Goal: Task Accomplishment & Management: Complete application form

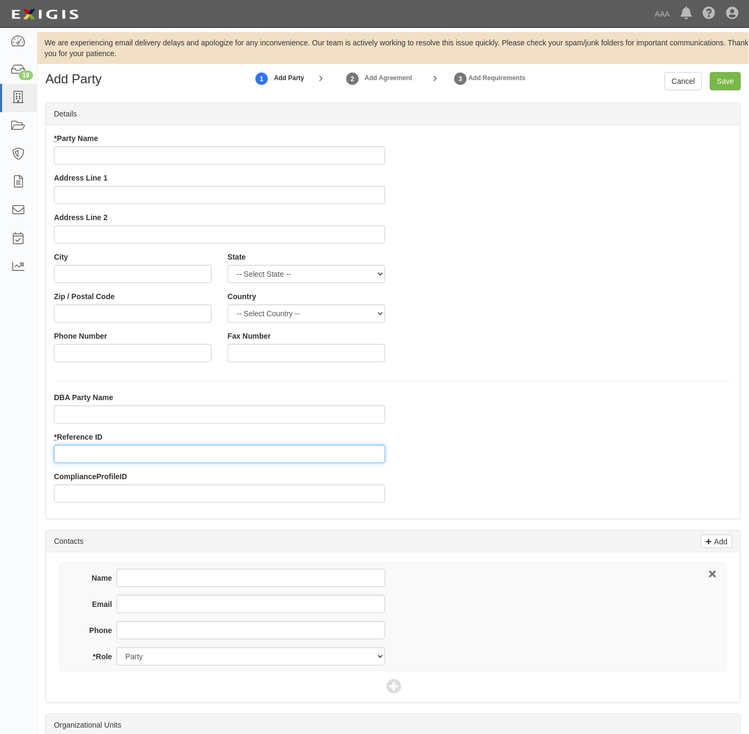
click at [95, 448] on input "* Reference ID" at bounding box center [219, 454] width 331 height 18
paste input "23811"
type input "23811"
click at [120, 147] on input "* Party Name" at bounding box center [219, 155] width 331 height 18
paste input "Premier1 Auto Care"
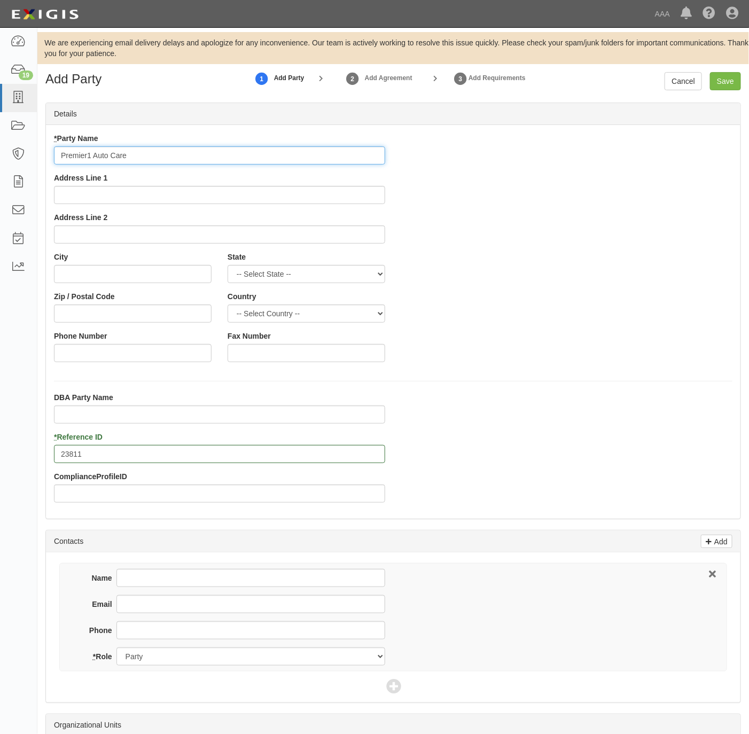
type input "Premier1 Auto Care"
drag, startPoint x: 198, startPoint y: 192, endPoint x: 204, endPoint y: 191, distance: 6.1
click at [199, 192] on input "Address Line 1" at bounding box center [219, 195] width 331 height 18
paste input "7831 Lost Creek Gap"
type input "7831 Lost Creek Gap"
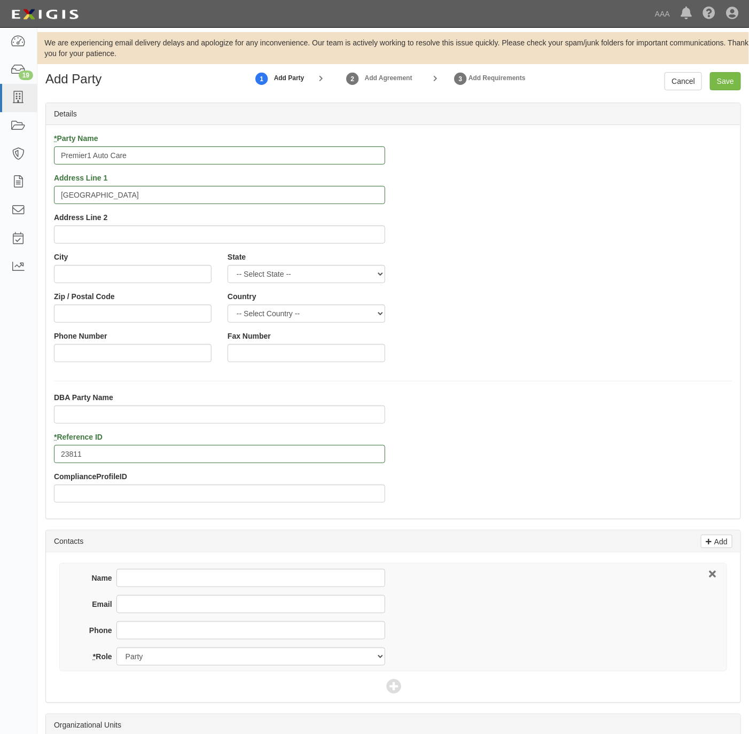
click at [73, 284] on div "City" at bounding box center [133, 272] width 174 height 40
click at [72, 269] on input "City" at bounding box center [133, 274] width 158 height 18
paste input "Boerne,"
type input "Boerne"
select select "TX"
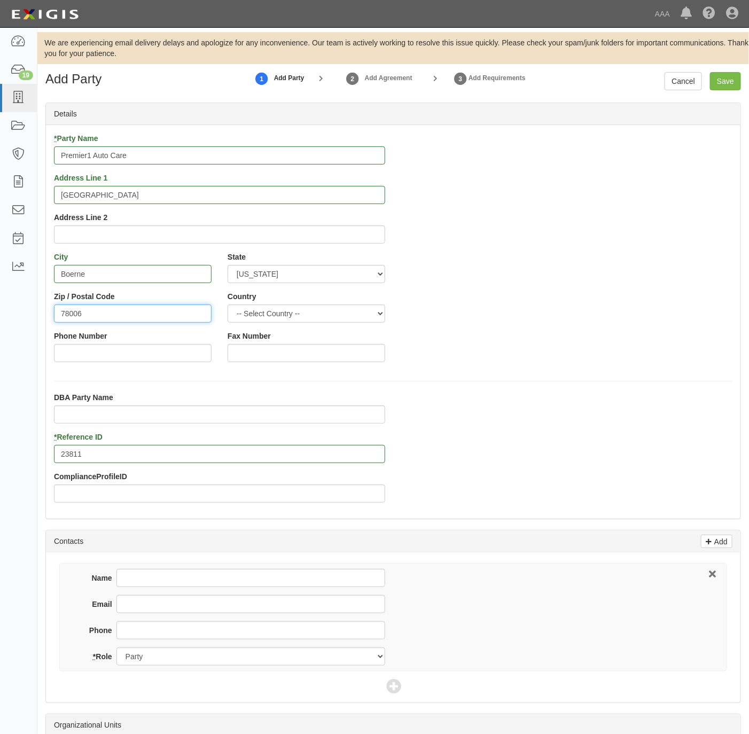
type input "78006"
click at [154, 360] on input "Phone Number" at bounding box center [133, 353] width 158 height 18
paste input "210-202-1903"
type input "210-202-1903"
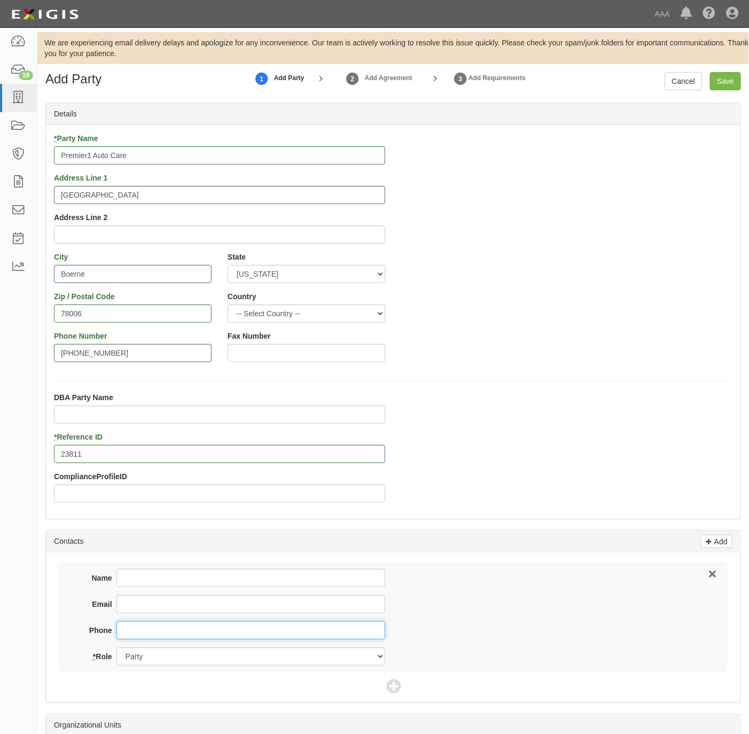
click at [153, 635] on input "Phone" at bounding box center [250, 630] width 269 height 18
paste input "210-202-1903"
type input "210-202-1903"
click at [135, 572] on input "Name" at bounding box center [250, 578] width 269 height 18
paste input "David Bond"
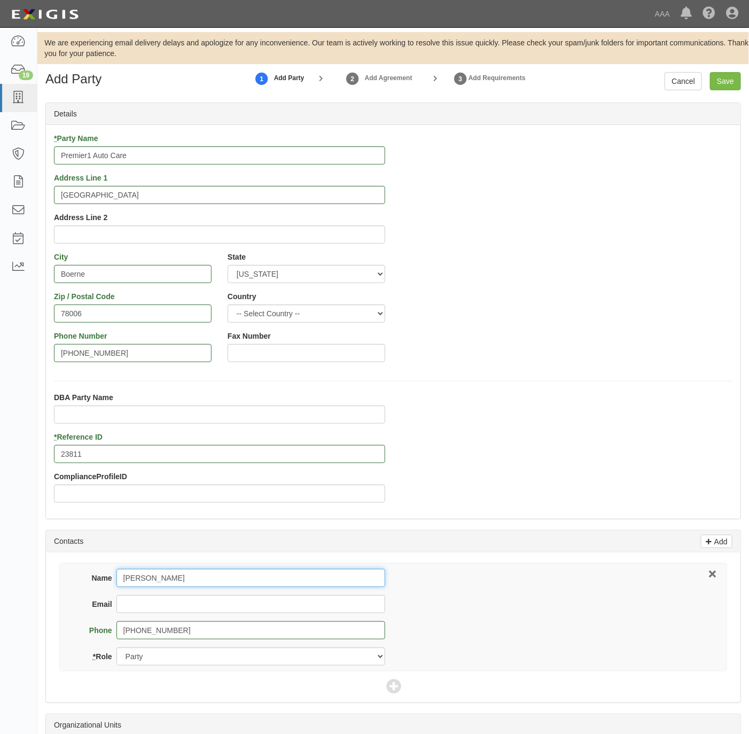
type input "David Bond"
click at [253, 608] on input "Email" at bounding box center [250, 604] width 269 height 18
paste input "david@premier1auto.com"
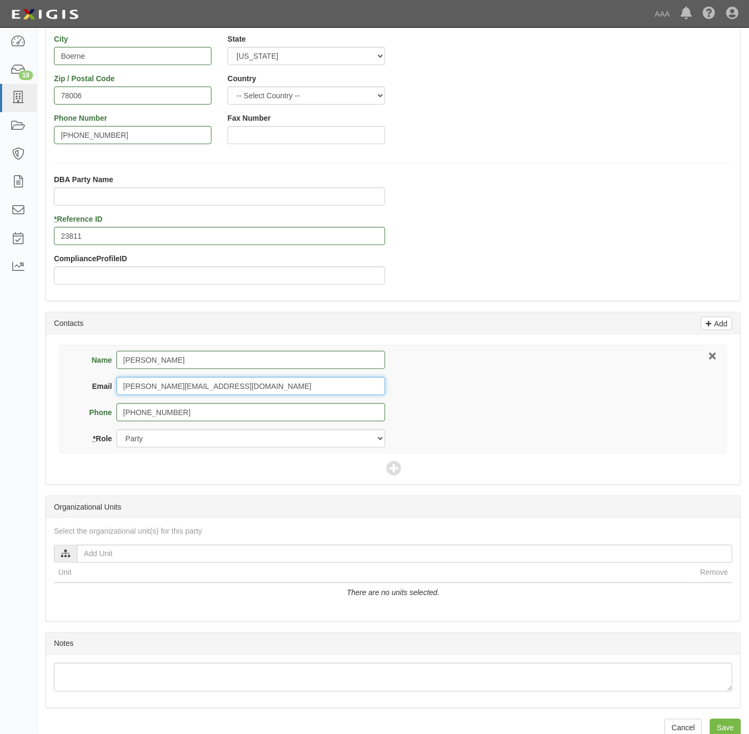
scroll to position [240, 0]
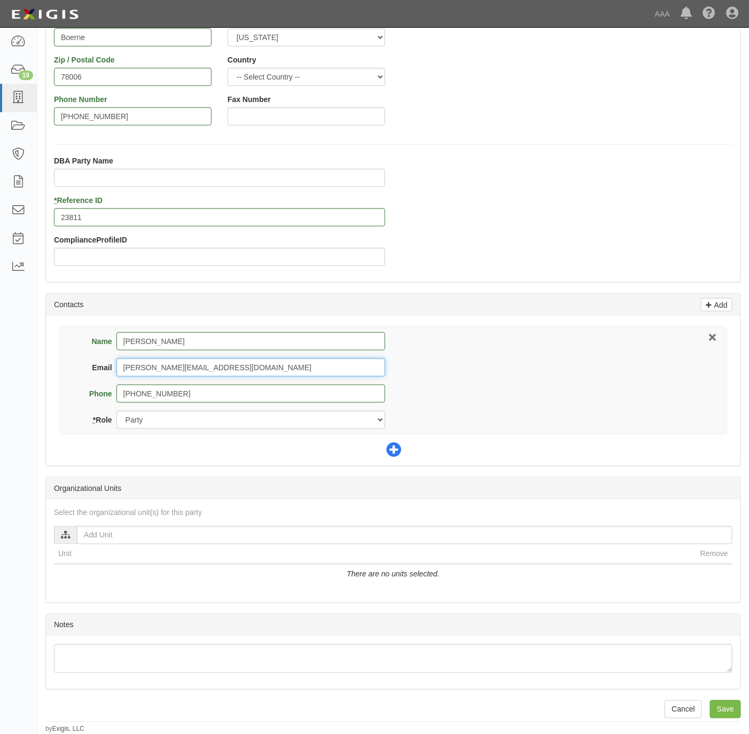
type input "david@premier1auto.com"
click at [394, 449] on icon at bounding box center [393, 450] width 15 height 15
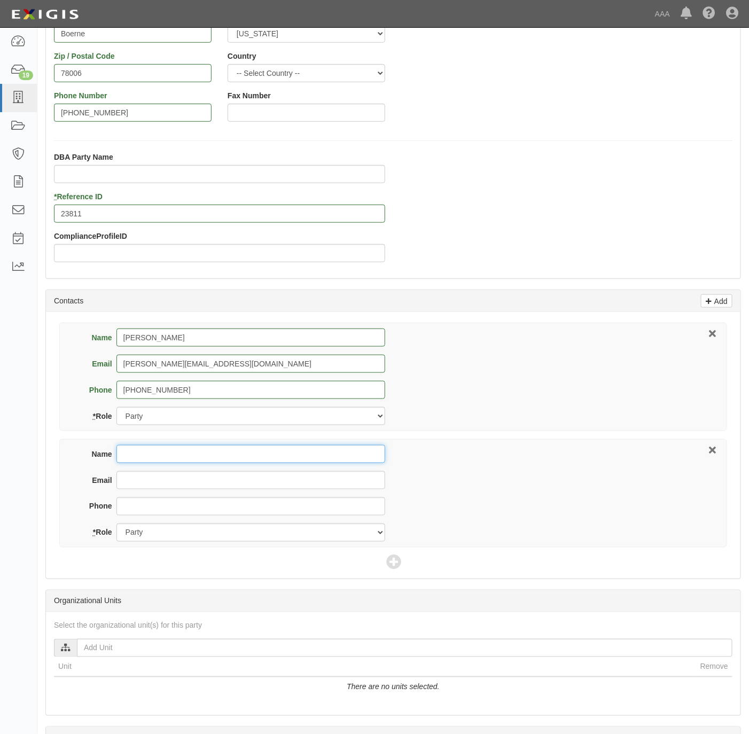
drag, startPoint x: 147, startPoint y: 465, endPoint x: 167, endPoint y: 462, distance: 19.5
click at [147, 463] on input "Name" at bounding box center [250, 454] width 269 height 18
paste input "Brian Buck & Associates Inc."
type input "Brian Buck & Associates Inc."
click at [140, 478] on input "Email" at bounding box center [250, 480] width 269 height 18
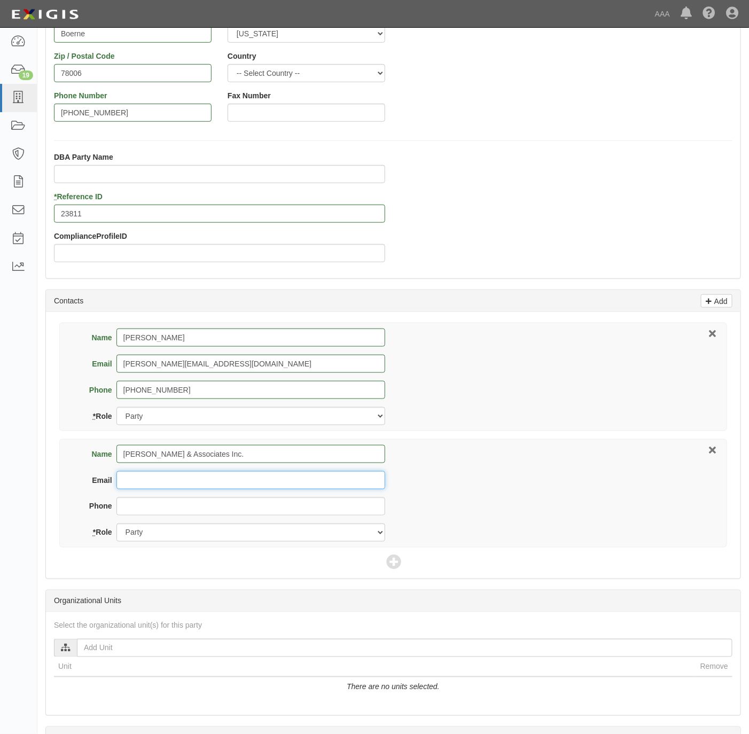
paste input "support@brianbuckinc.com"
type input "support@brianbuckinc.com"
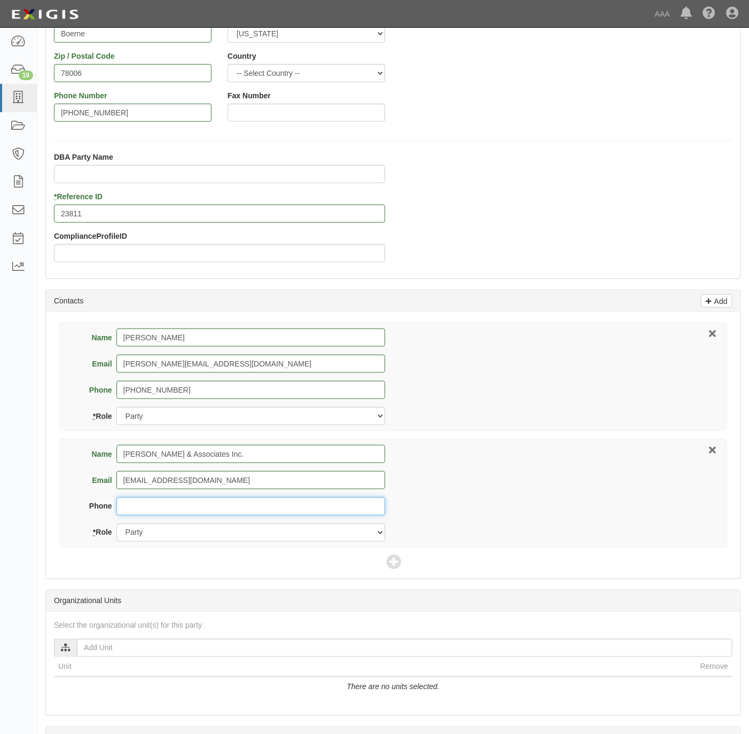
click at [146, 511] on input "Phone" at bounding box center [250, 506] width 269 height 18
paste input "214-240-9855"
type input "214-240-9855"
drag, startPoint x: 133, startPoint y: 533, endPoint x: 139, endPoint y: 534, distance: 6.5
click at [133, 533] on select "Party Broker Other" at bounding box center [250, 533] width 269 height 18
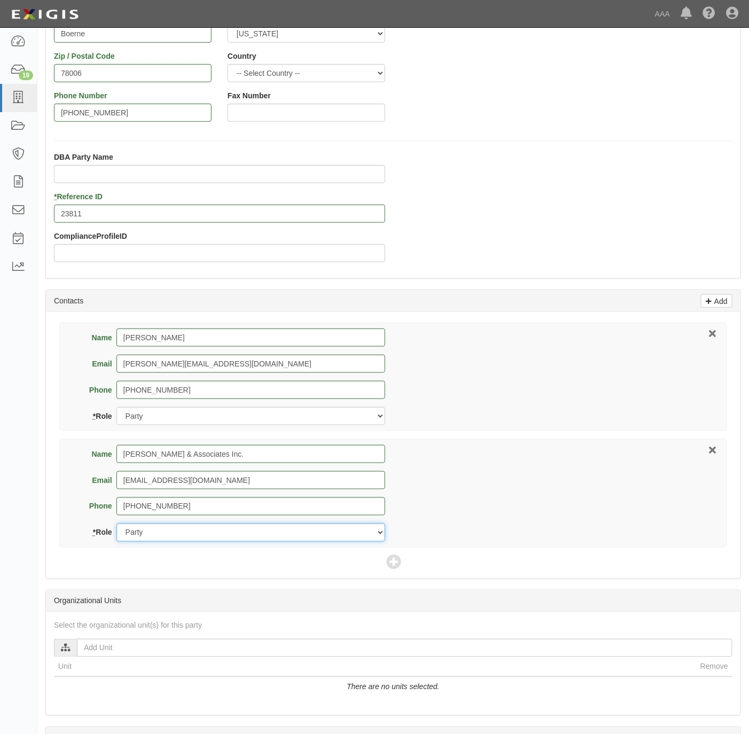
select select "Broker"
click at [116, 526] on select "Party Broker Other" at bounding box center [250, 533] width 269 height 18
click at [390, 563] on icon at bounding box center [393, 563] width 15 height 15
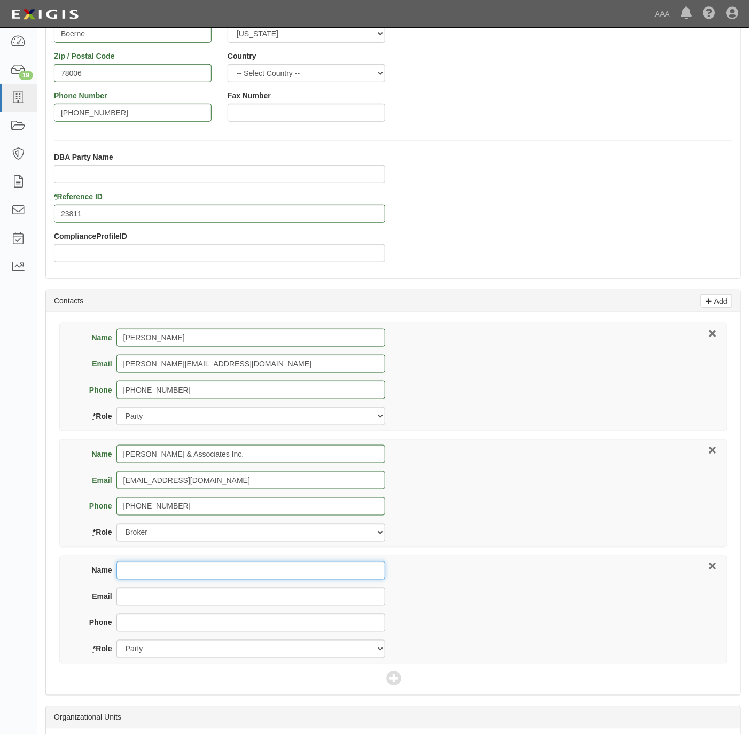
click at [190, 567] on input "Name" at bounding box center [250, 571] width 269 height 18
paste input "Carlos Villanueva"
type input "Carlos Villanueva"
paste input "Carlos Villanueva"
click at [126, 598] on input "Carlos Villanueva" at bounding box center [250, 597] width 269 height 18
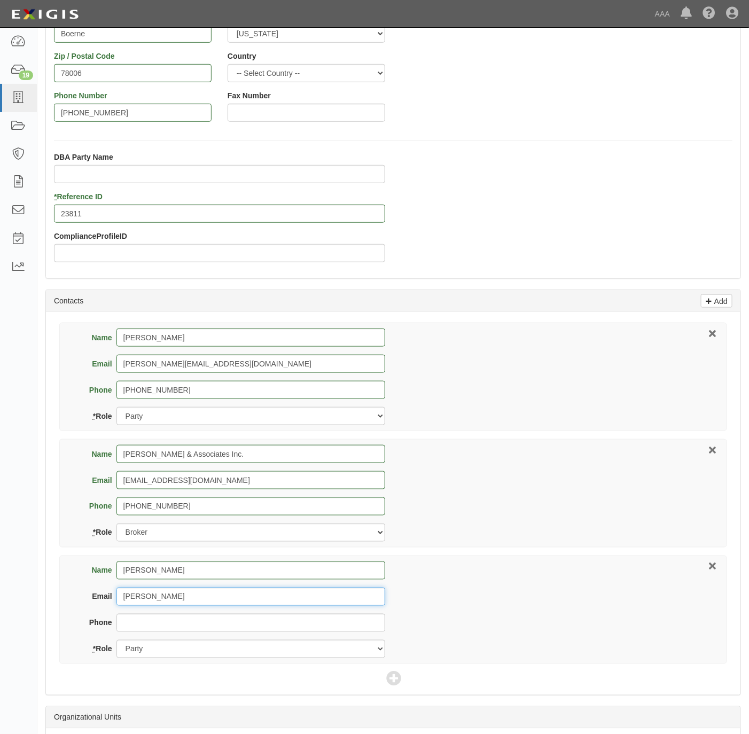
click at [127, 598] on input "Carlos Villanueva" at bounding box center [250, 597] width 269 height 18
paste input "Villanueva"
type input "villanueva.carlos@ace.aaa.com"
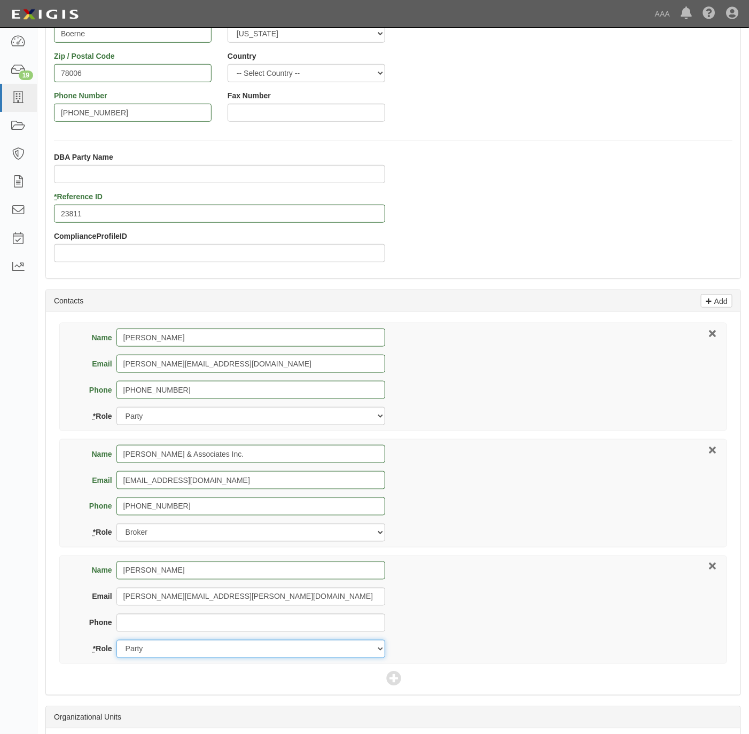
click at [248, 651] on select "Party Broker Other" at bounding box center [250, 649] width 269 height 18
select select "Other"
click at [116, 643] on select "Party Broker Other" at bounding box center [250, 649] width 269 height 18
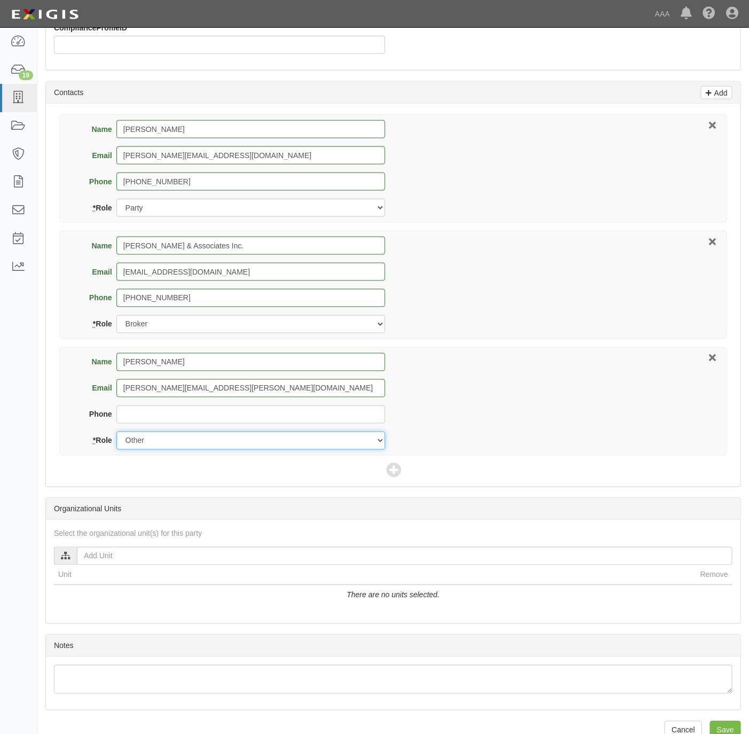
scroll to position [475, 0]
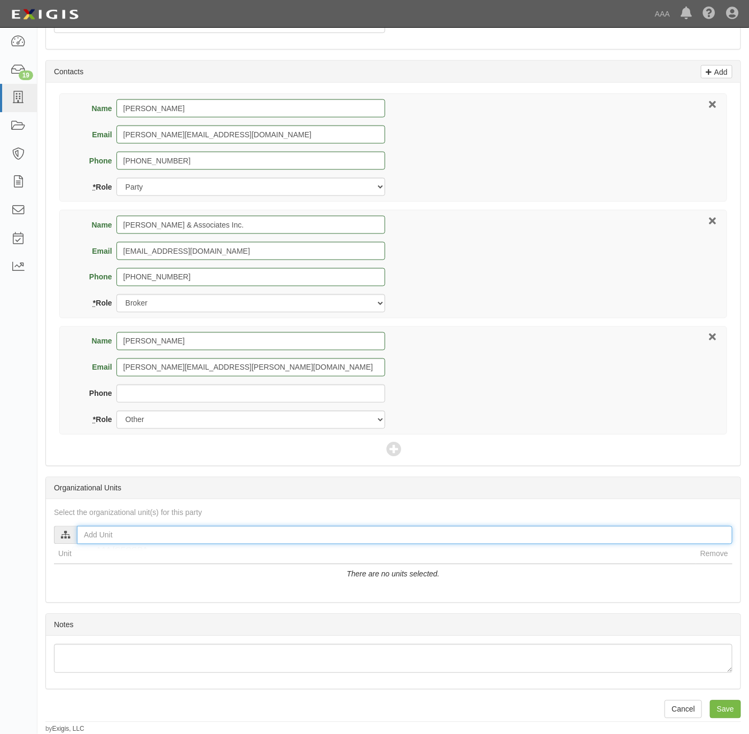
click at [172, 531] on input "text" at bounding box center [405, 535] width 656 height 18
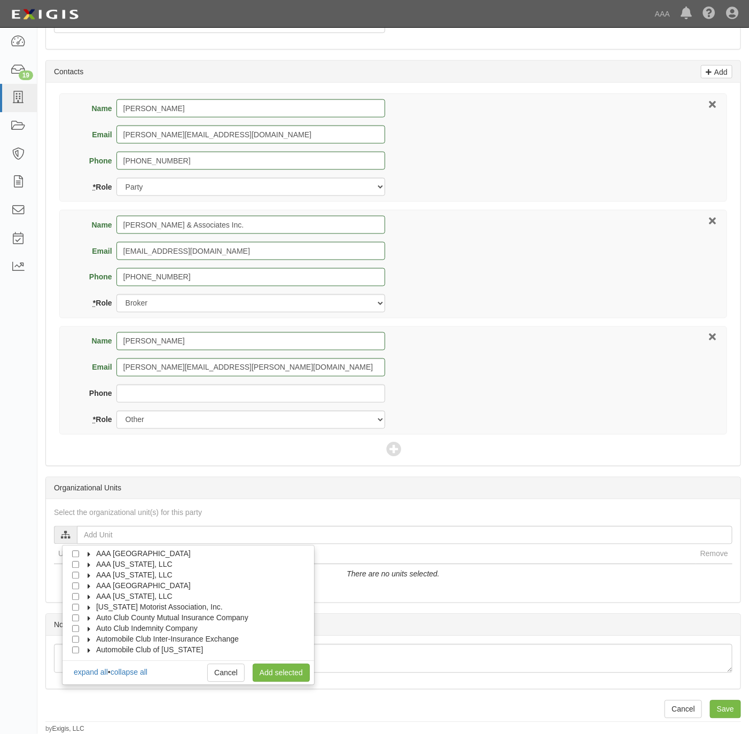
click at [110, 597] on span "AAA [US_STATE], LLC" at bounding box center [134, 597] width 76 height 9
click at [107, 606] on span "Automotive Services" at bounding box center [140, 607] width 68 height 9
click at [94, 631] on input "Approved Automotive Repair (AAR)" at bounding box center [94, 629] width 7 height 7
checkbox input "true"
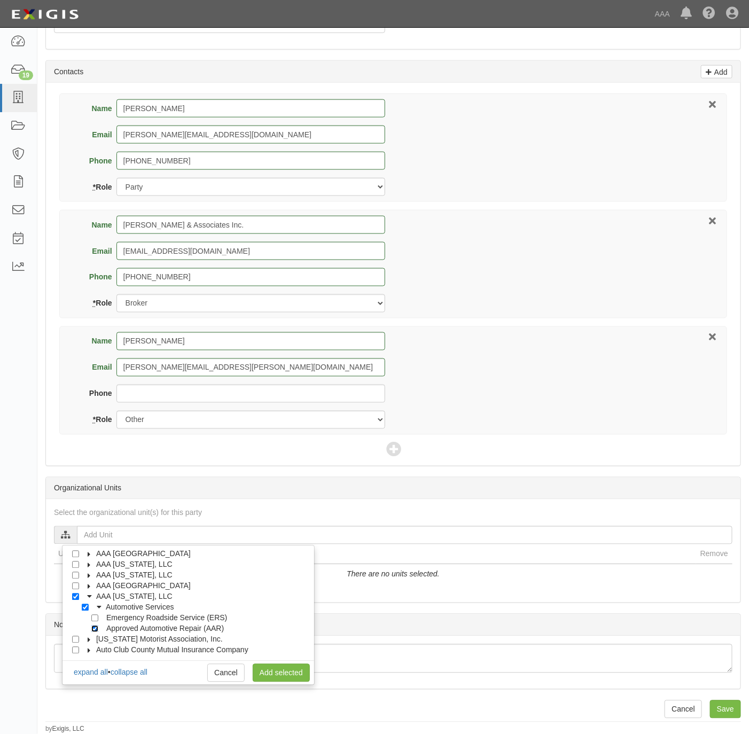
checkbox input "true"
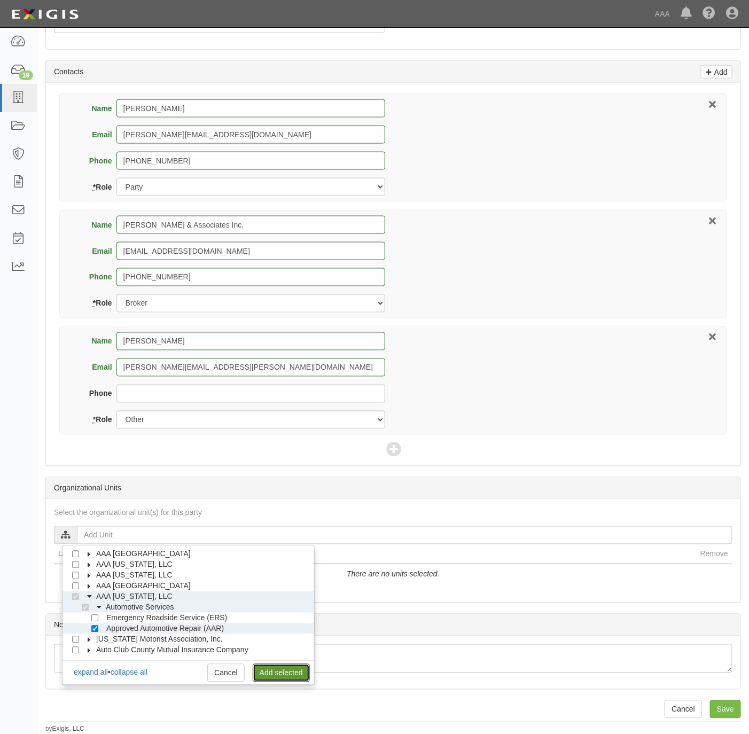
click at [268, 674] on link "Add selected" at bounding box center [281, 673] width 57 height 18
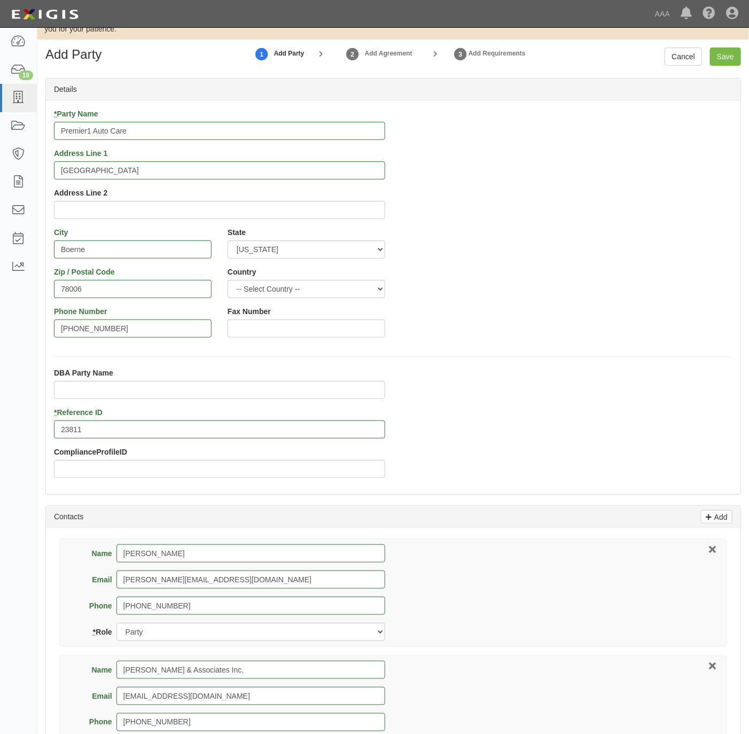
scroll to position [0, 0]
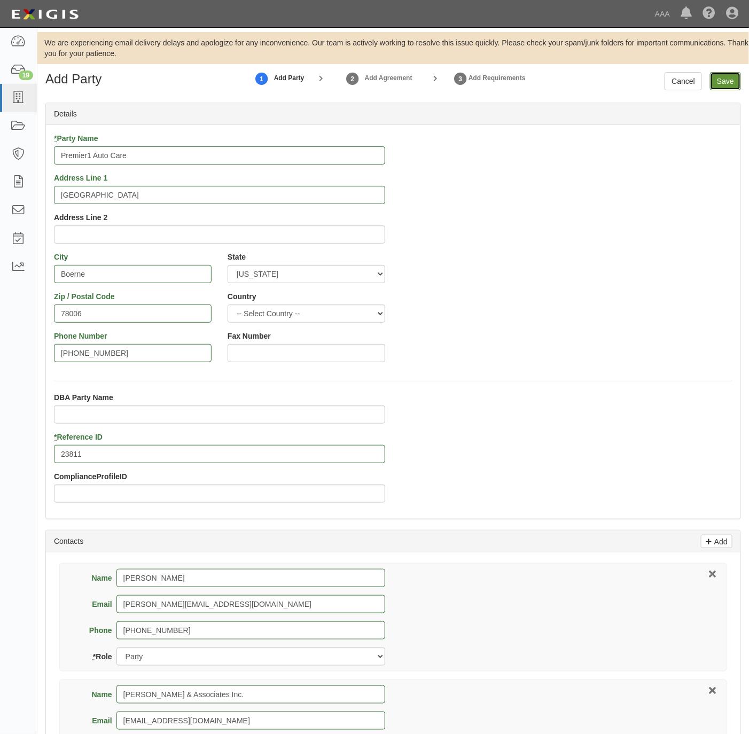
click at [717, 75] on input "Save" at bounding box center [725, 81] width 31 height 18
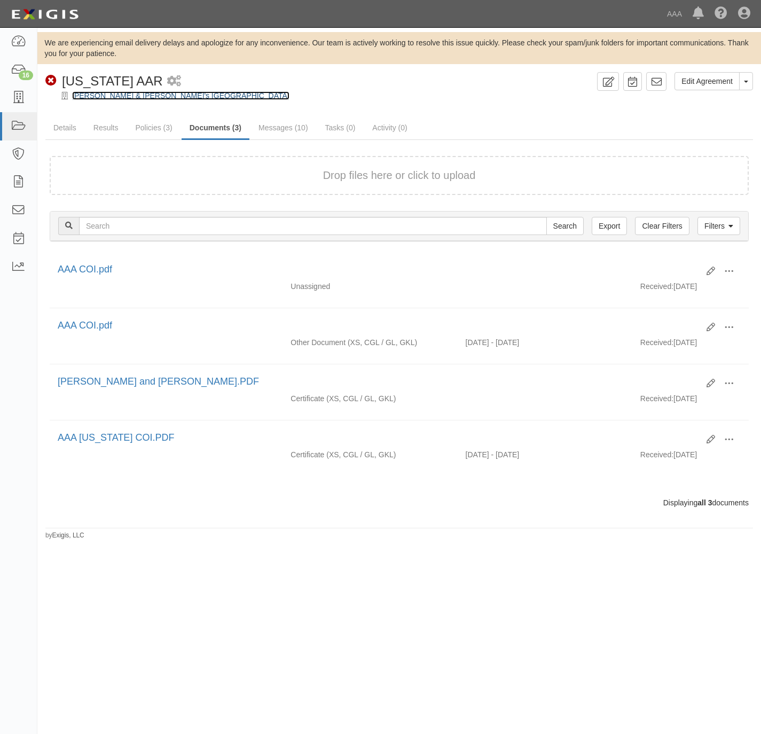
click at [76, 94] on link "[PERSON_NAME] & [PERSON_NAME]'s [GEOGRAPHIC_DATA]" at bounding box center [180, 95] width 217 height 9
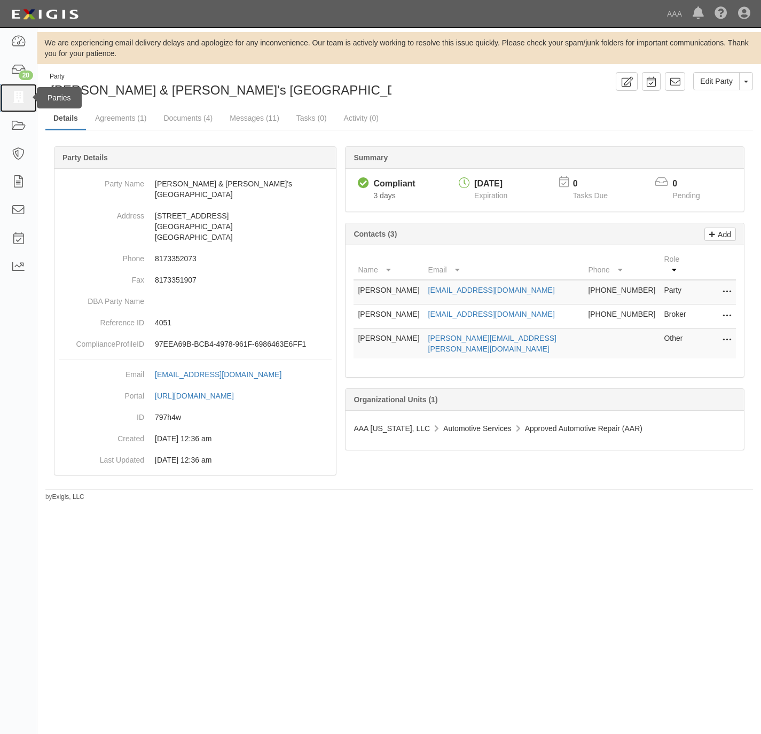
click at [18, 95] on icon at bounding box center [18, 98] width 15 height 12
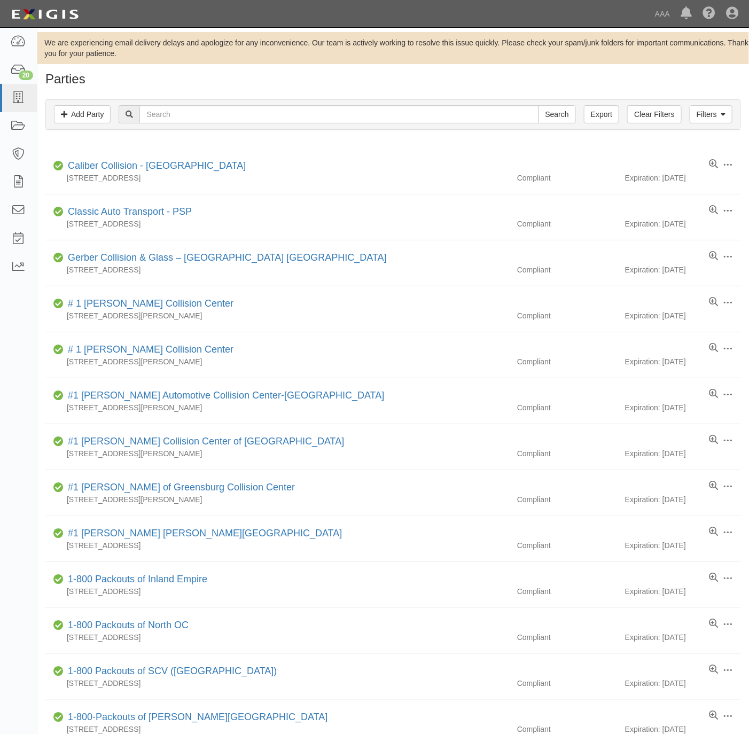
click at [308, 100] on div "Filters Add Party Clear Filters Export Search Filters" at bounding box center [393, 114] width 695 height 29
click at [306, 111] on input "text" at bounding box center [338, 114] width 399 height 18
paste input "RAGON TOWING"
type input "dRAGON TOWING"
click at [539, 105] on input "Search" at bounding box center [557, 114] width 37 height 18
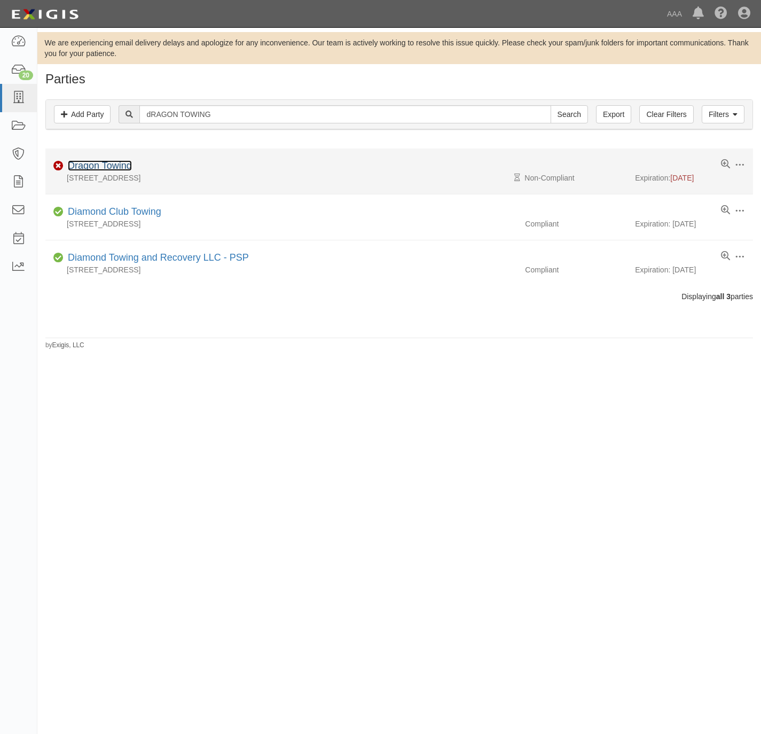
click at [115, 162] on link "Dragon Towing" at bounding box center [100, 165] width 64 height 11
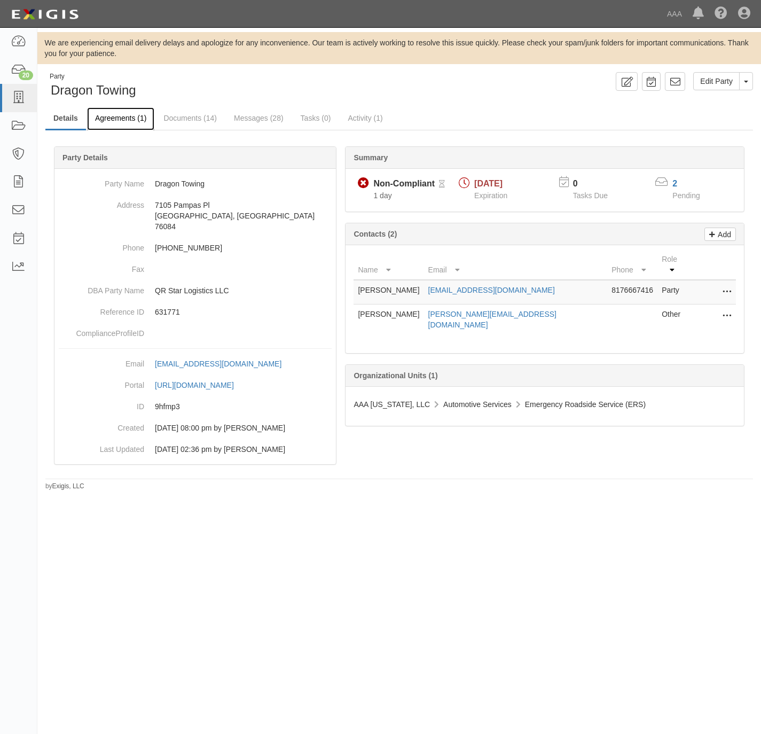
click at [134, 115] on link "Agreements (1)" at bounding box center [120, 118] width 67 height 23
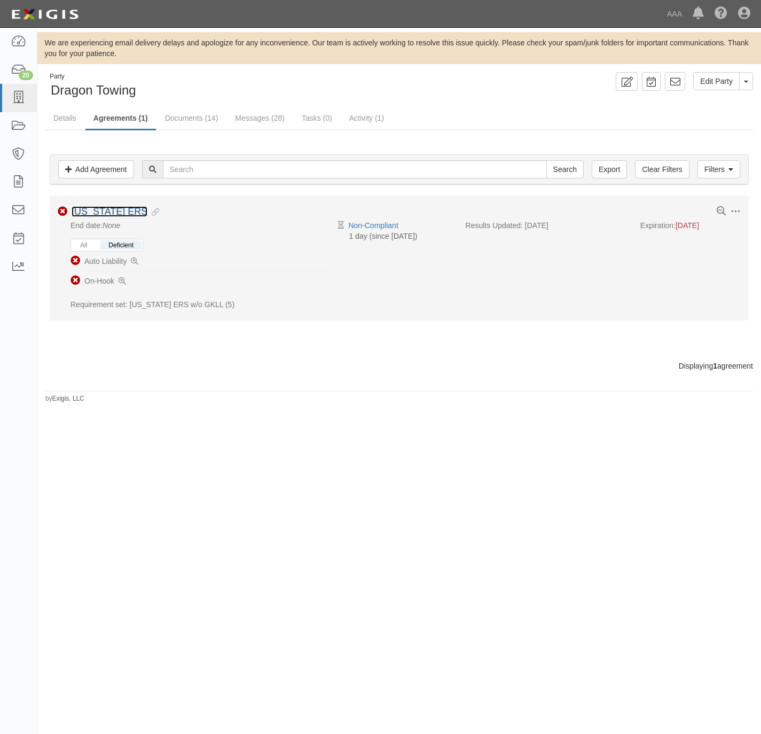
click at [95, 215] on link "Texas ERS" at bounding box center [110, 211] width 76 height 11
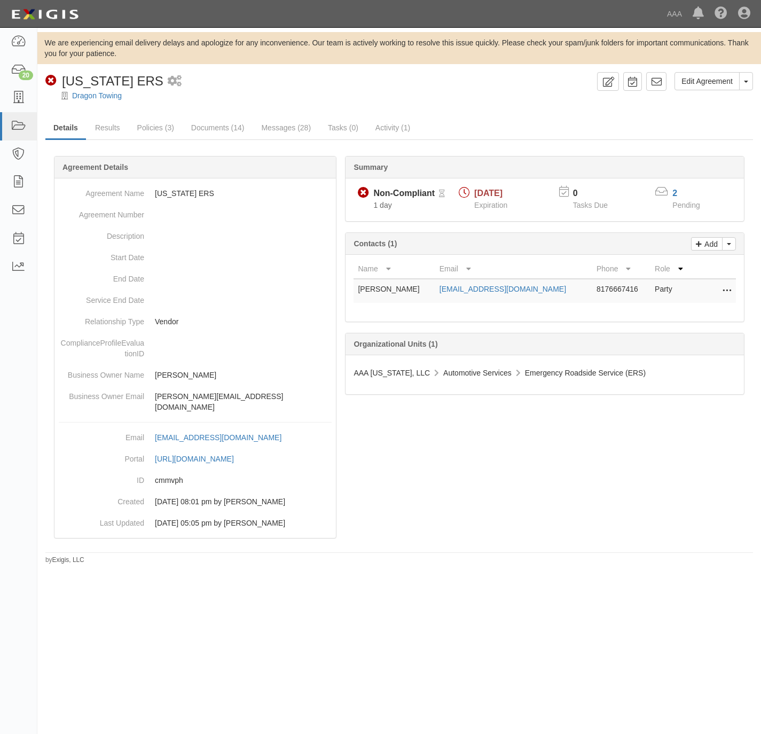
click at [198, 116] on div "Edit Agreement Toggle Agreement Dropdown View Audit Trail Archive Agreement Pla…" at bounding box center [399, 318] width 724 height 493
click at [230, 127] on link "Documents (14)" at bounding box center [217, 128] width 69 height 23
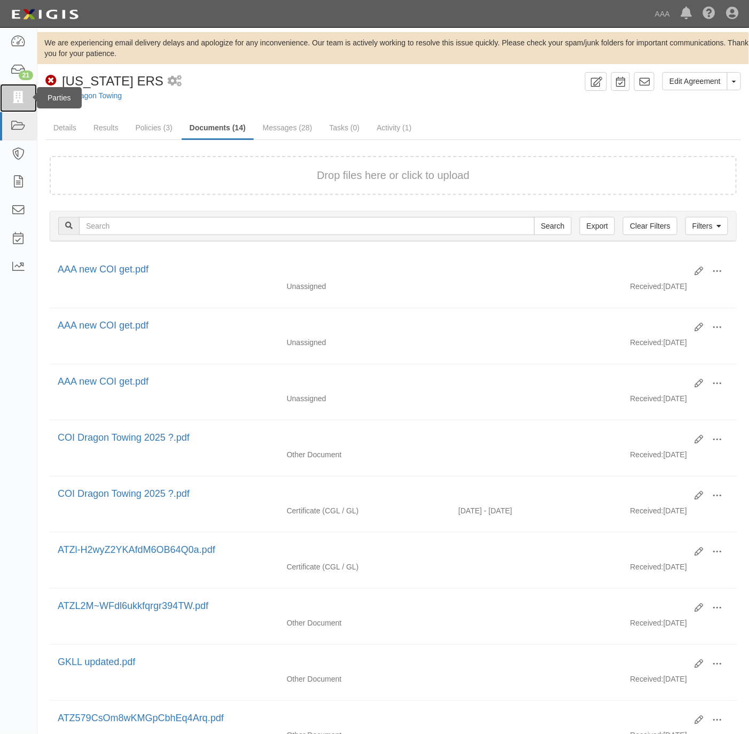
click at [2, 102] on link at bounding box center [18, 98] width 37 height 28
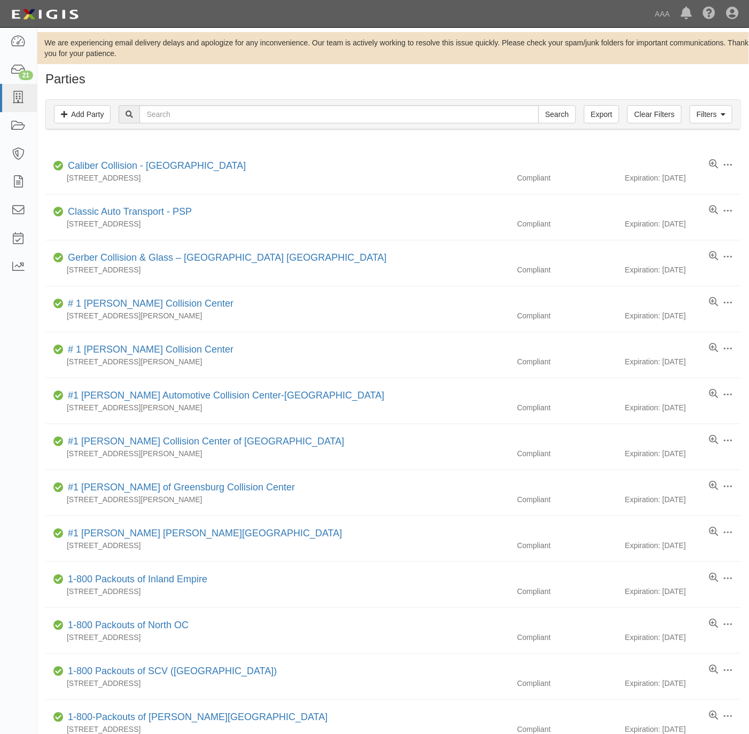
click at [394, 87] on div "Parties Add Party Filters Add Party Clear Filters Export Search Filters Complia…" at bounding box center [393, 617] width 712 height 1090
click at [295, 114] on input "text" at bounding box center [338, 114] width 399 height 18
click at [295, 113] on input "text" at bounding box center [338, 114] width 399 height 18
paste input "23811"
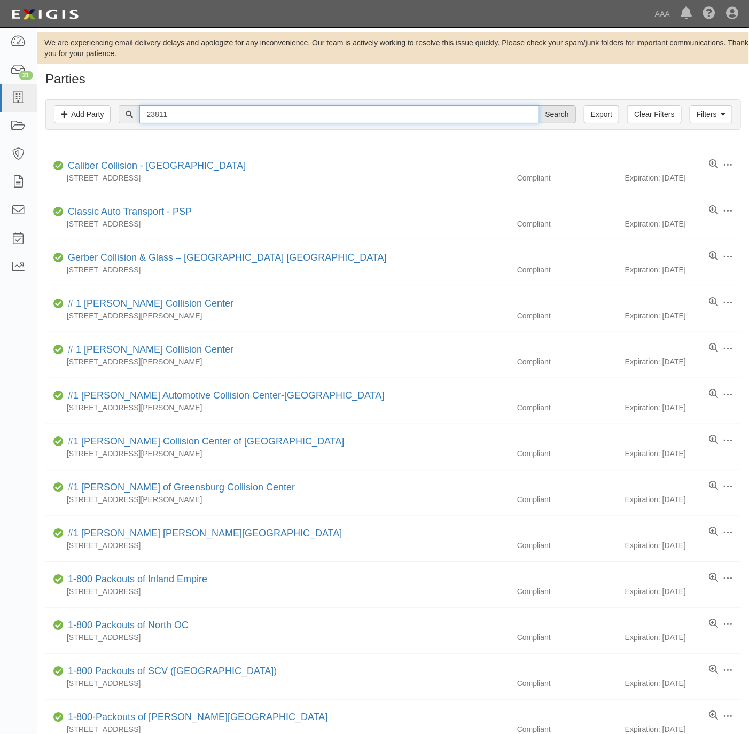
type input "23811"
click at [550, 107] on input "Search" at bounding box center [557, 114] width 37 height 18
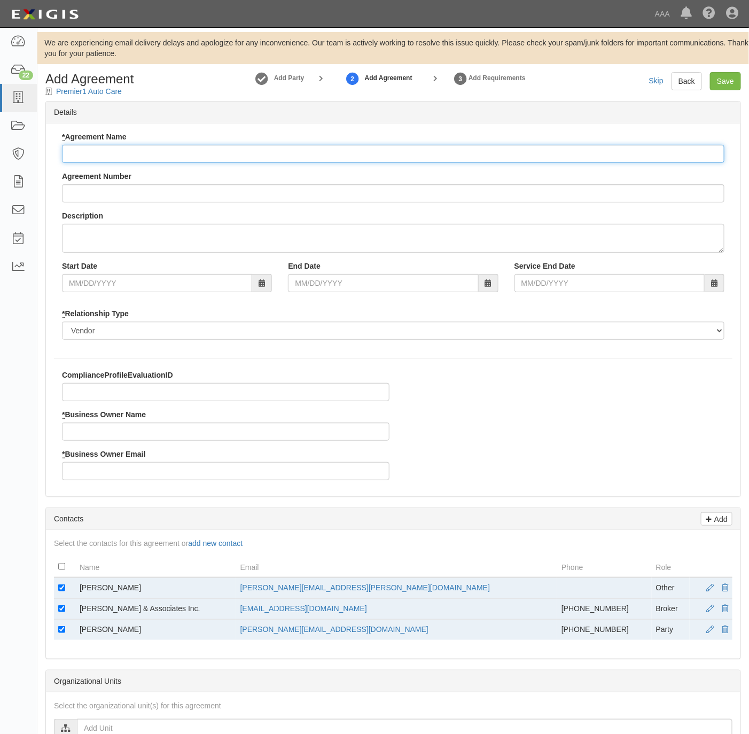
click at [143, 154] on input "* Agreement Name" at bounding box center [393, 154] width 663 height 18
type input "[US_STATE] AAR"
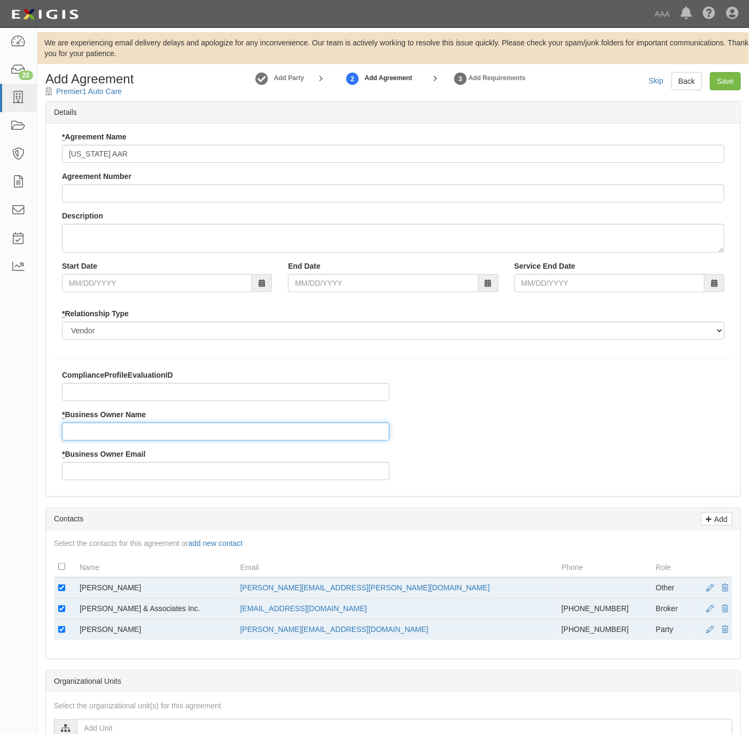
click at [132, 436] on input "* Business Owner Name" at bounding box center [226, 432] width 328 height 18
paste input "Carlos Villanueva"
type input "Carlos Villanueva"
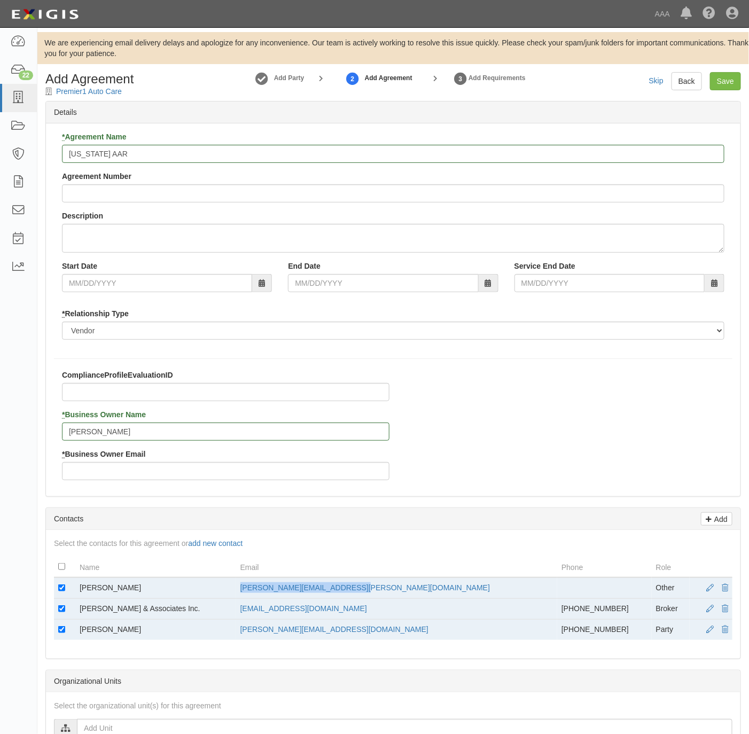
drag, startPoint x: 408, startPoint y: 585, endPoint x: 286, endPoint y: 595, distance: 122.3
click at [286, 595] on td "villanueva.carlos@ace.aaa.com" at bounding box center [397, 588] width 322 height 21
copy link "villanueva.carlos@ace.aaa.com"
click at [76, 473] on input "* Business Owner Email" at bounding box center [226, 471] width 328 height 18
paste input "villanueva.carlos@ace.aaa.com"
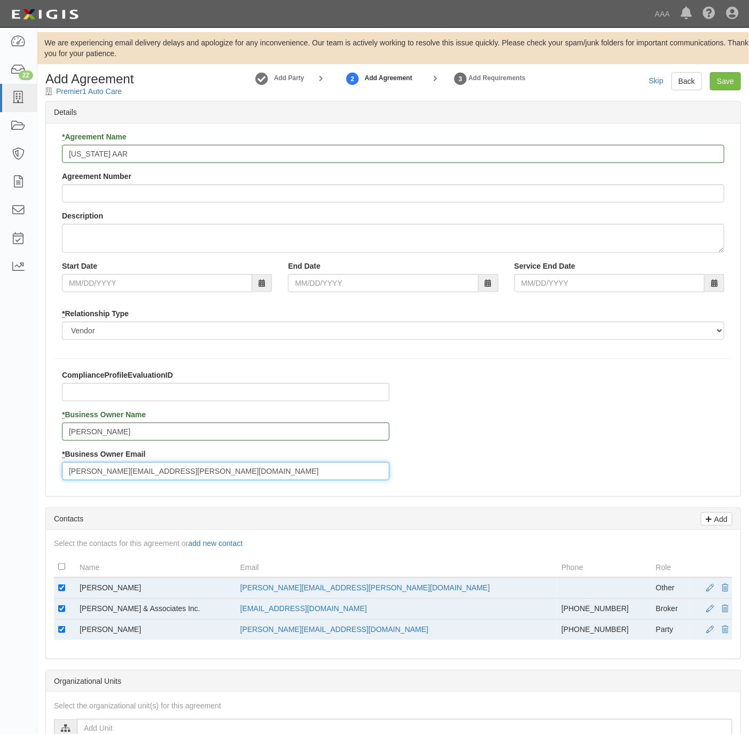
type input "villanueva.carlos@ace.aaa.com"
click at [67, 593] on td at bounding box center [64, 588] width 21 height 21
drag, startPoint x: 61, startPoint y: 583, endPoint x: 61, endPoint y: 592, distance: 8.0
click at [61, 584] on td at bounding box center [64, 588] width 21 height 21
click at [59, 592] on input "checkbox" at bounding box center [61, 588] width 7 height 7
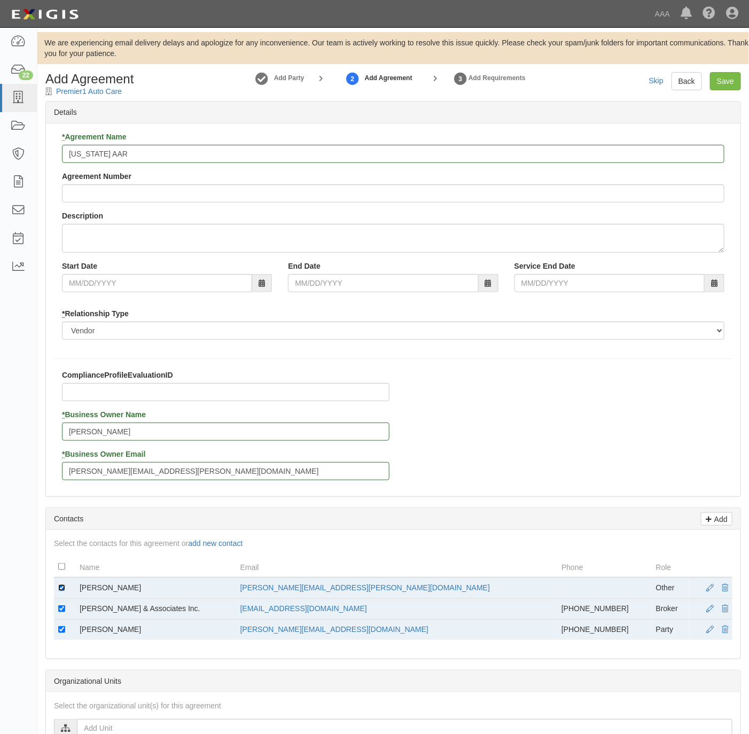
checkbox input "false"
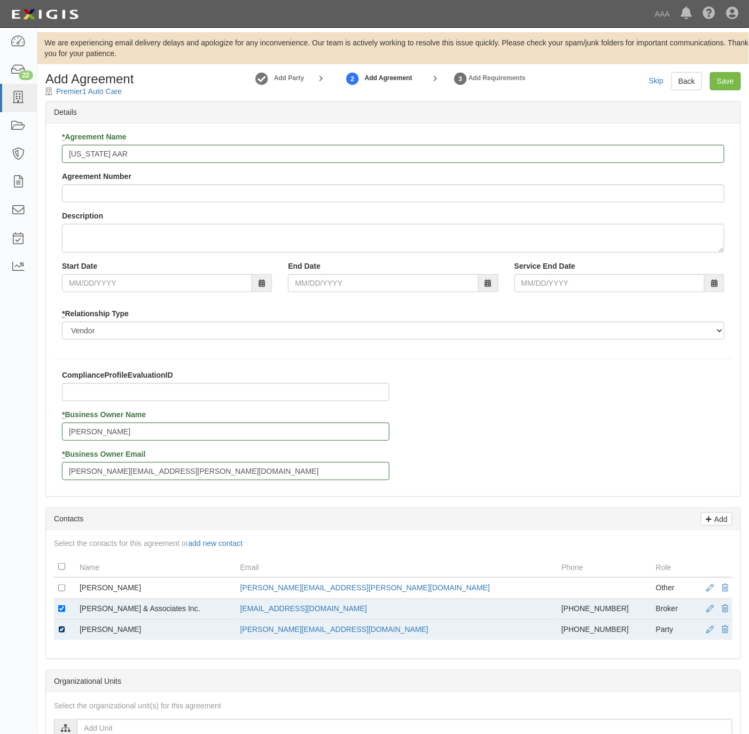
click at [59, 633] on input "checkbox" at bounding box center [61, 629] width 7 height 7
checkbox input "false"
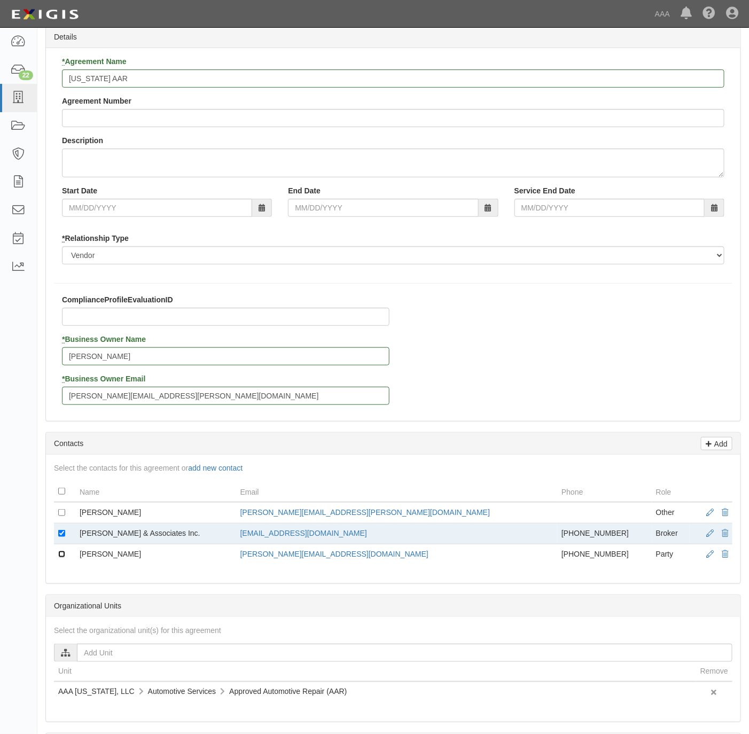
scroll to position [291, 0]
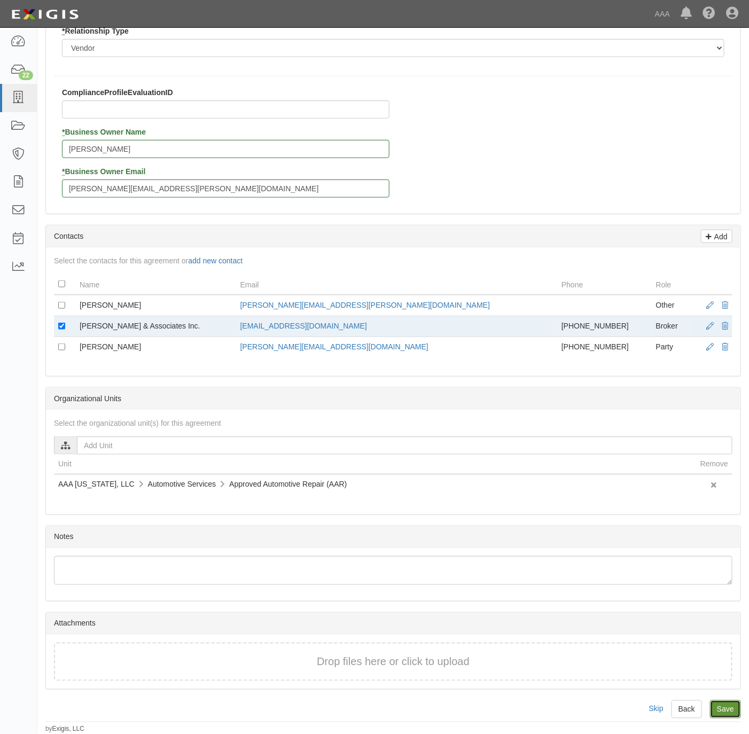
click at [725, 707] on input "Save" at bounding box center [725, 710] width 31 height 18
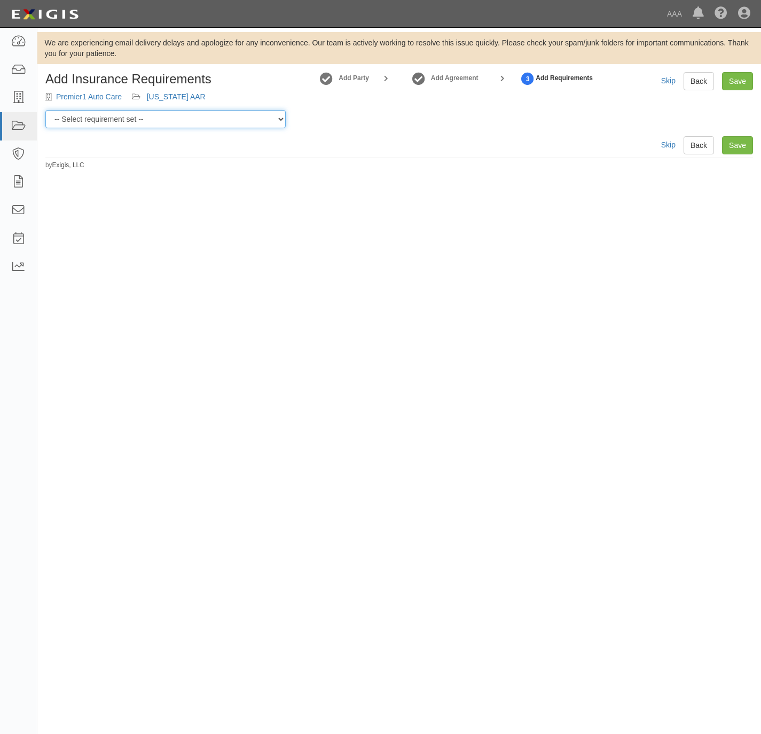
click at [103, 119] on select "-- Select requirement set -- AAA East Central AAR AAA East Central ERS AAA East…" at bounding box center [165, 119] width 240 height 18
select select "16682"
click at [45, 110] on select "-- Select requirement set -- AAA East Central AAR AAA East Central ERS AAA East…" at bounding box center [165, 119] width 240 height 18
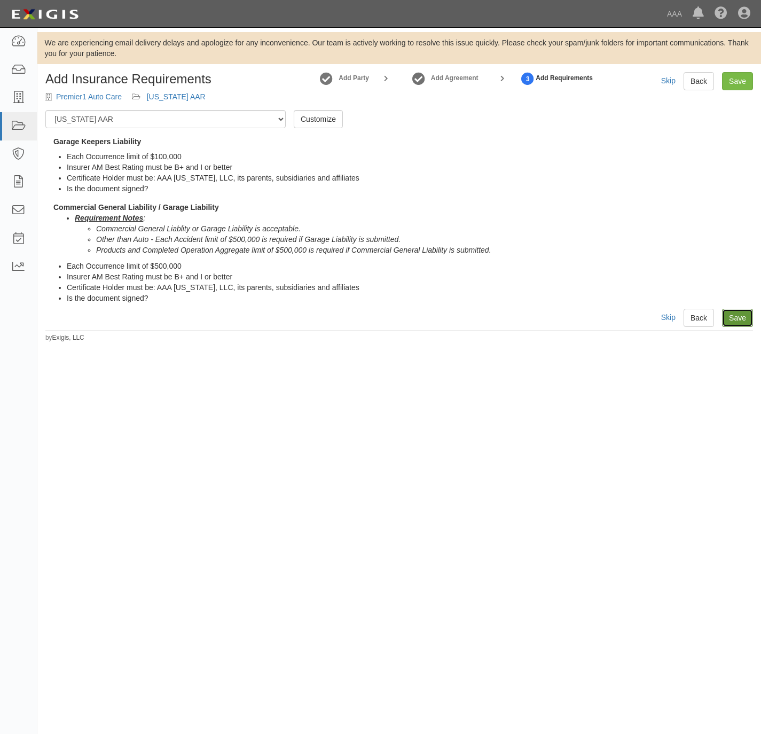
click at [733, 313] on link "Save" at bounding box center [737, 318] width 31 height 18
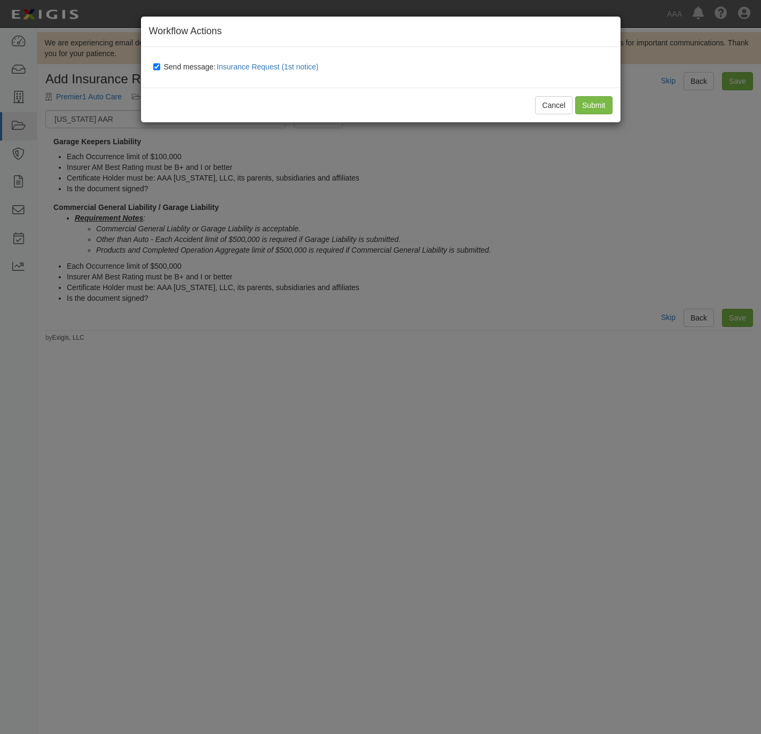
click at [170, 63] on span "Send message: Insurance Request (1st notice)" at bounding box center [243, 67] width 159 height 9
click at [160, 63] on input "Send message: Insurance Request (1st notice)" at bounding box center [156, 67] width 7 height 9
checkbox input "false"
click at [608, 104] on input "Submit" at bounding box center [593, 105] width 37 height 18
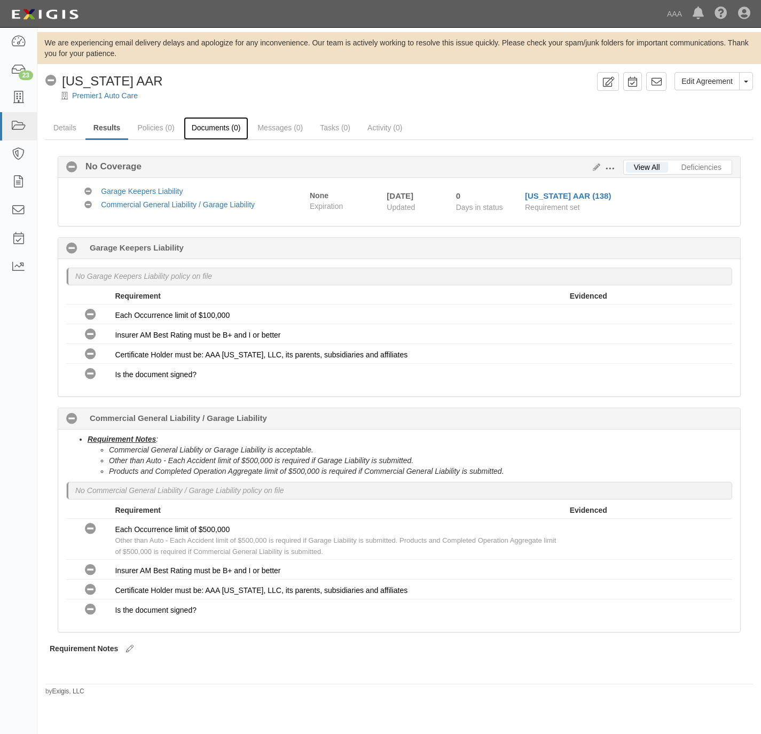
drag, startPoint x: 207, startPoint y: 132, endPoint x: 212, endPoint y: 131, distance: 5.4
click at [208, 133] on link "Documents (0)" at bounding box center [216, 128] width 65 height 23
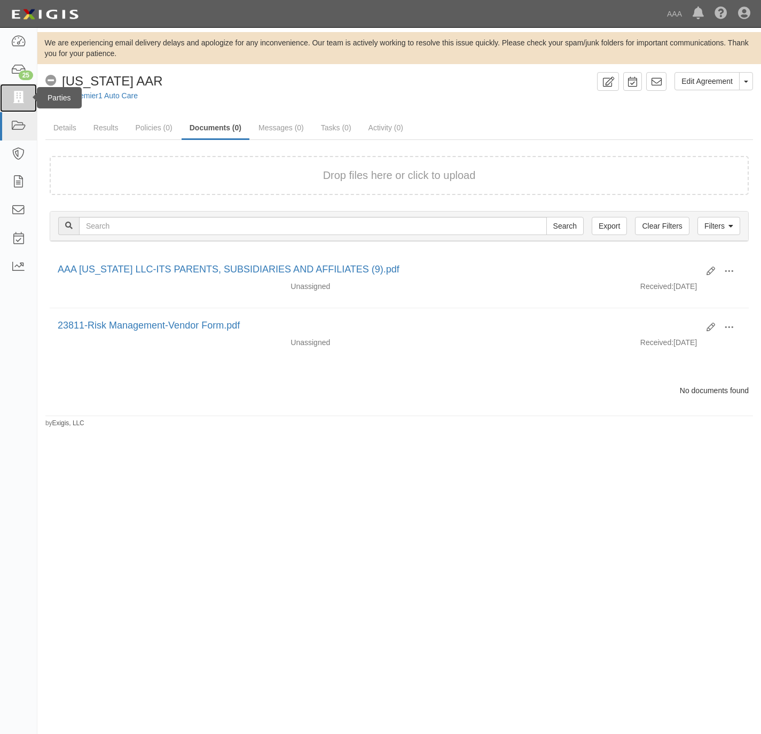
drag, startPoint x: 13, startPoint y: 98, endPoint x: 20, endPoint y: 95, distance: 7.9
click at [13, 98] on icon at bounding box center [18, 98] width 15 height 12
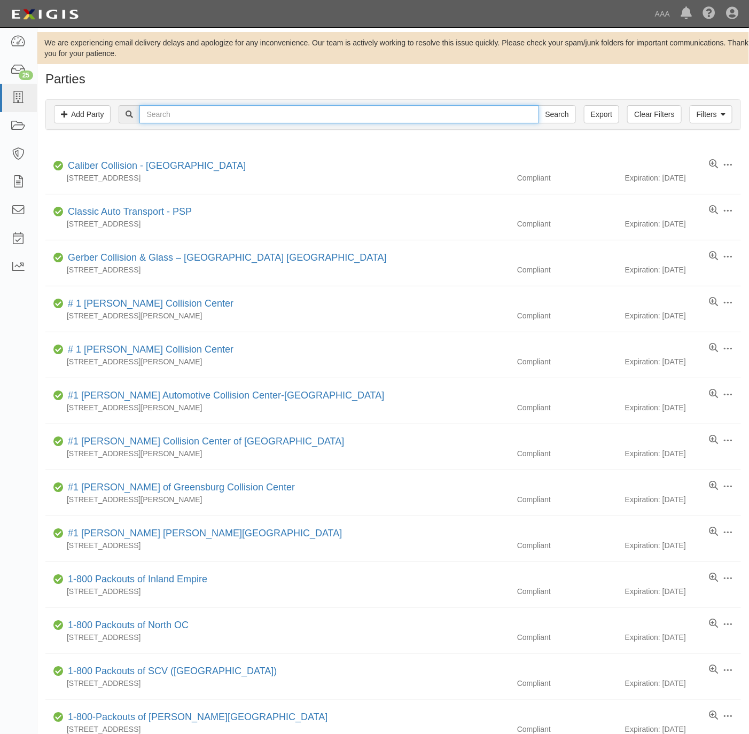
click at [162, 114] on input "text" at bounding box center [338, 114] width 399 height 18
paste input "23811"
type input "23811"
click at [552, 115] on input "Search" at bounding box center [557, 114] width 37 height 18
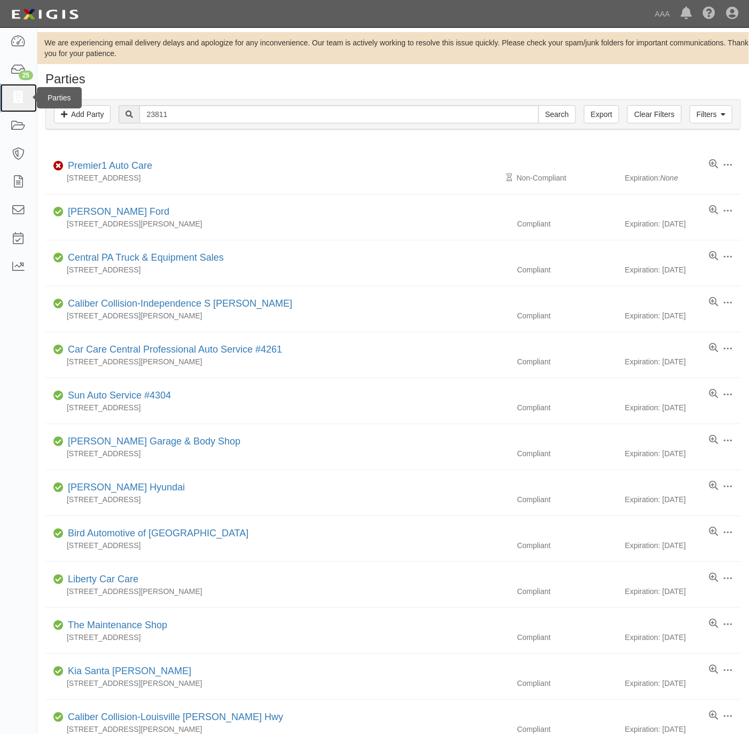
click at [10, 95] on link at bounding box center [18, 98] width 37 height 28
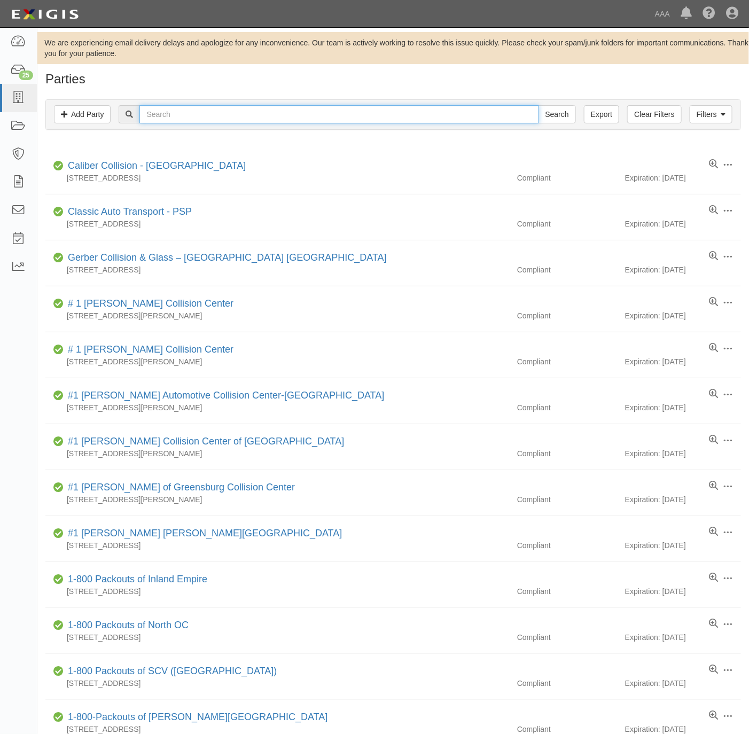
click at [212, 117] on input "text" at bounding box center [338, 114] width 399 height 18
paste input "[PERSON_NAME] Quality Auto Repair"
type input "[PERSON_NAME] Quality Auto Repair"
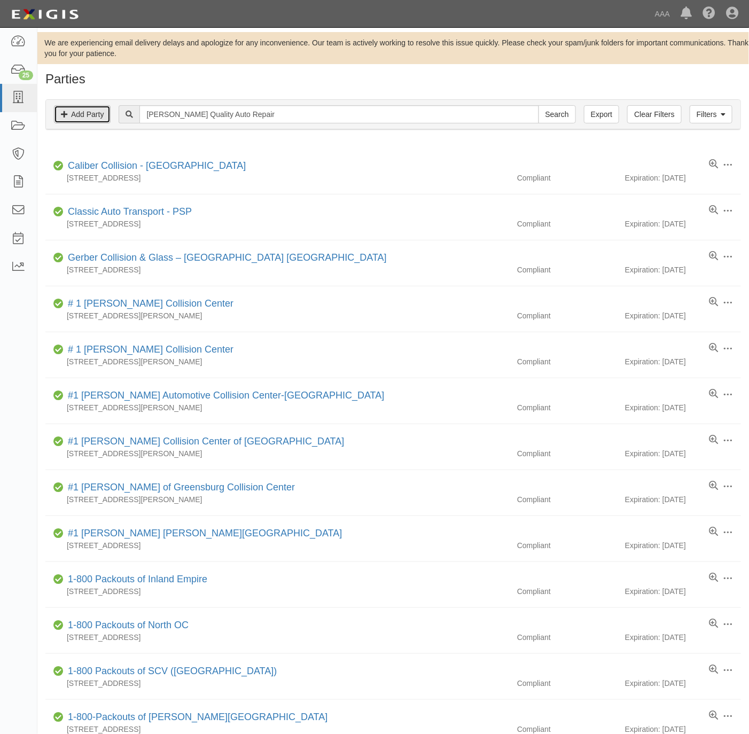
click at [85, 123] on link "Add Party" at bounding box center [82, 114] width 57 height 18
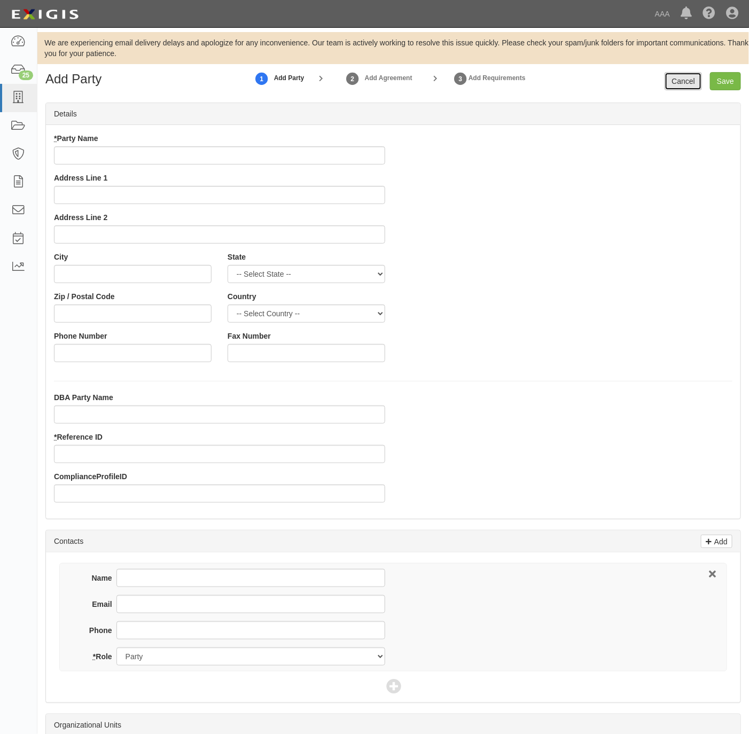
drag, startPoint x: 677, startPoint y: 85, endPoint x: 670, endPoint y: 85, distance: 6.9
click at [677, 84] on link "Cancel" at bounding box center [683, 81] width 37 height 18
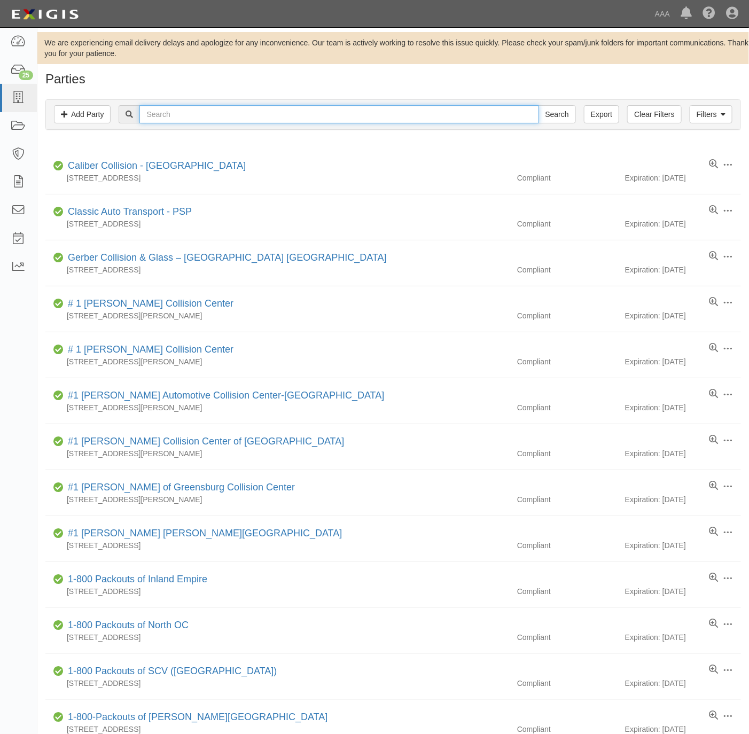
click at [449, 112] on input "text" at bounding box center [338, 114] width 399 height 18
paste input "[PERSON_NAME] Quality Auto Repair"
type input "[PERSON_NAME] Quality Auto Repair"
click at [547, 115] on input "Search" at bounding box center [557, 114] width 37 height 18
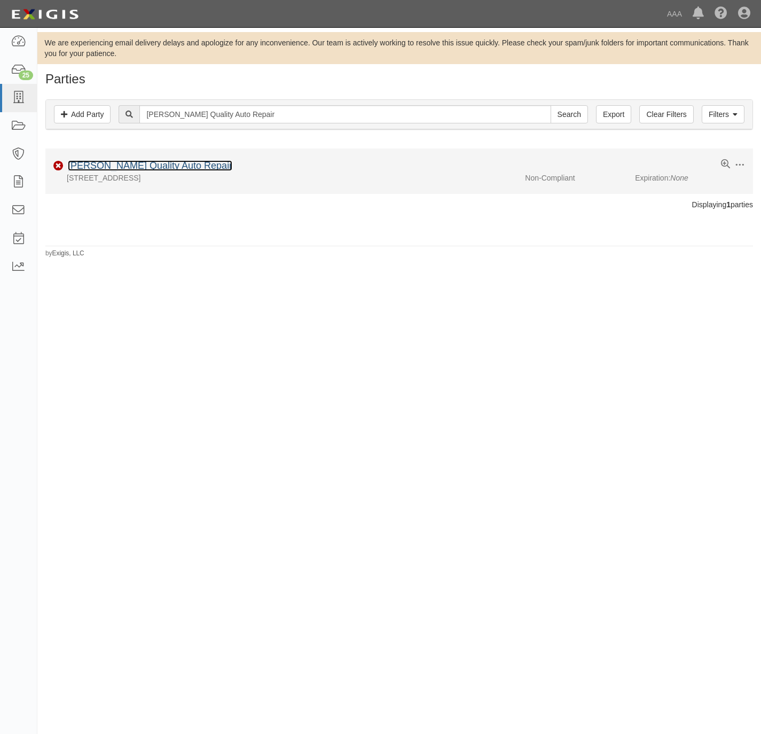
click at [100, 164] on link "[PERSON_NAME] Quality Auto Repair" at bounding box center [150, 165] width 165 height 11
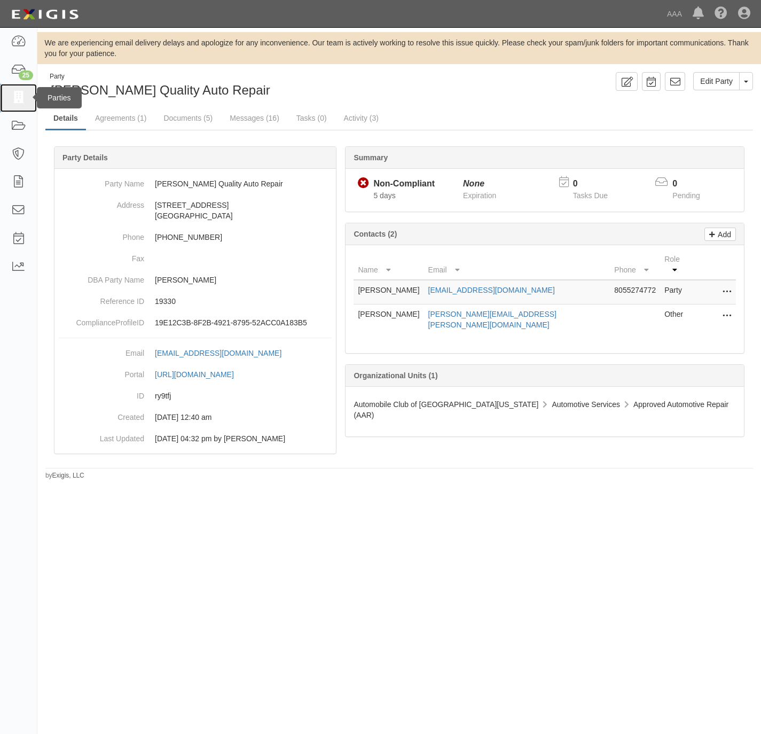
click at [16, 95] on icon at bounding box center [18, 98] width 15 height 12
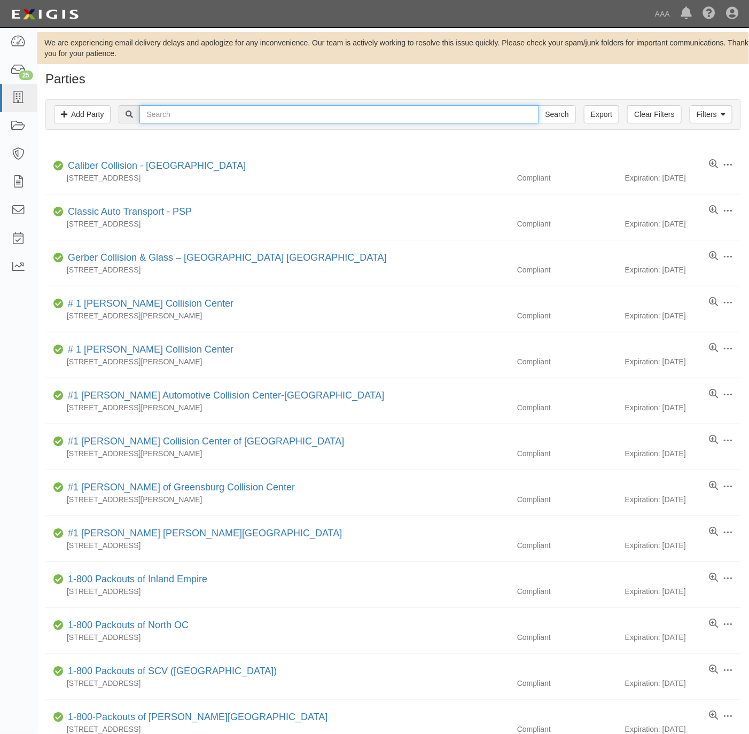
click at [169, 115] on input "text" at bounding box center [338, 114] width 399 height 18
paste input "CARGEEK"
type input "CARGEEK"
click at [542, 114] on input "Search" at bounding box center [557, 114] width 37 height 18
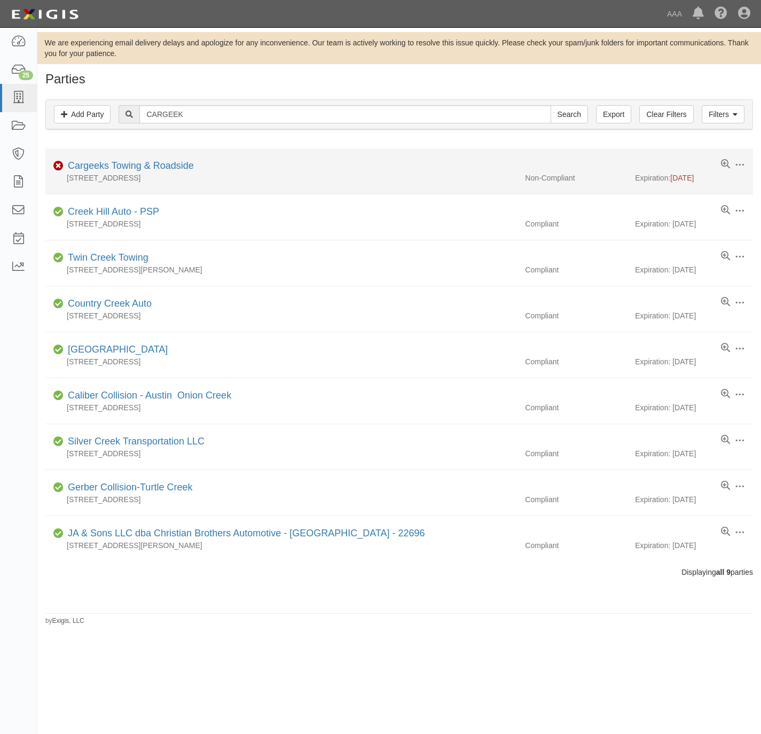
click at [125, 158] on li "Edit Log activity Add task Send message Archive Non-Compliant Cargeeks Towing &…" at bounding box center [399, 172] width 708 height 46
click at [122, 162] on link "Cargeeks Towing & Roadside" at bounding box center [131, 165] width 126 height 11
click at [154, 168] on link "Cargeeks Towing & Roadside" at bounding box center [131, 165] width 126 height 11
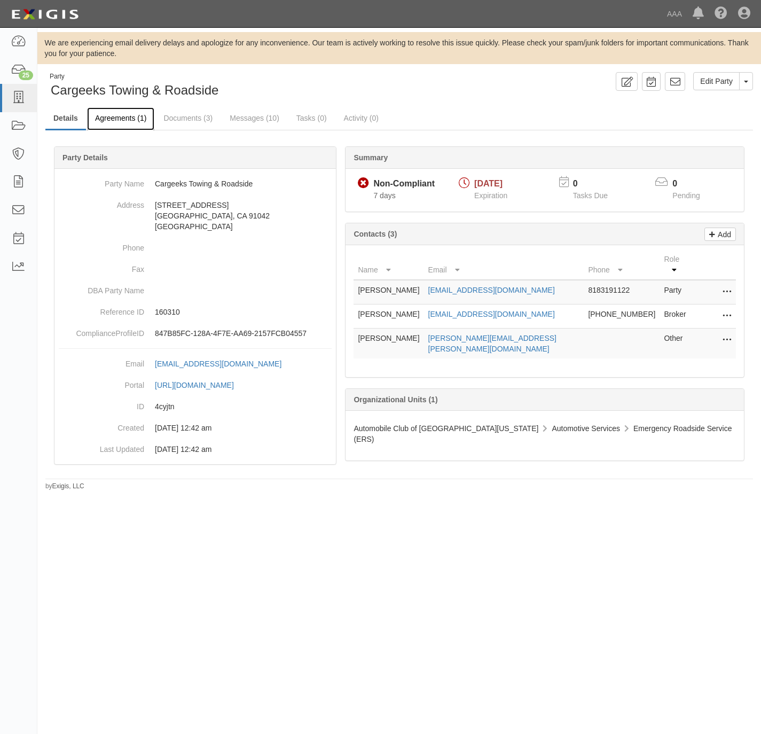
click at [113, 119] on link "Agreements (1)" at bounding box center [120, 118] width 67 height 23
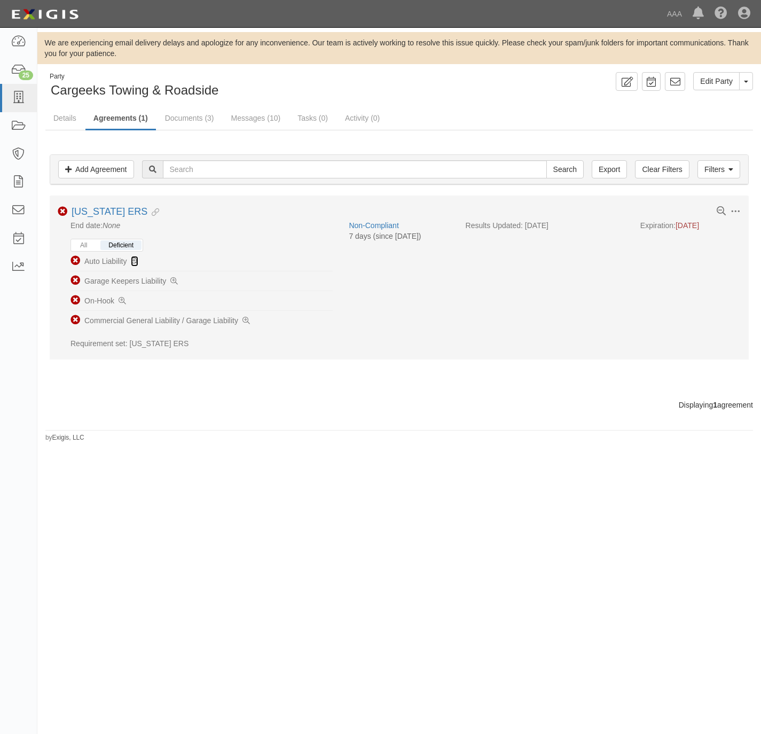
click at [136, 262] on icon at bounding box center [134, 261] width 7 height 7
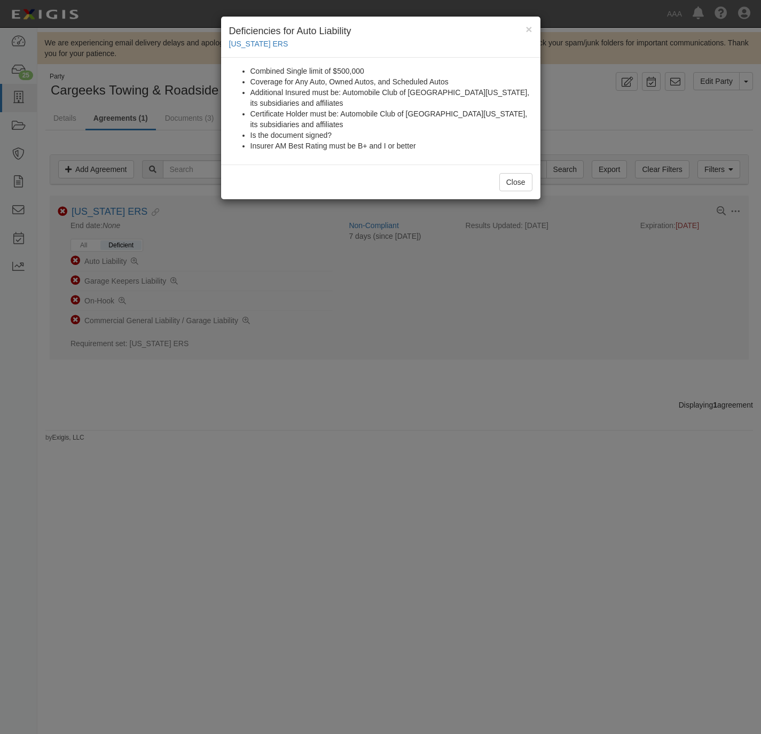
drag, startPoint x: 409, startPoint y: 383, endPoint x: 302, endPoint y: 327, distance: 120.7
click at [408, 382] on div "× Deficiencies for Auto Liability California ERS Combined Single limit of $500,…" at bounding box center [380, 367] width 761 height 734
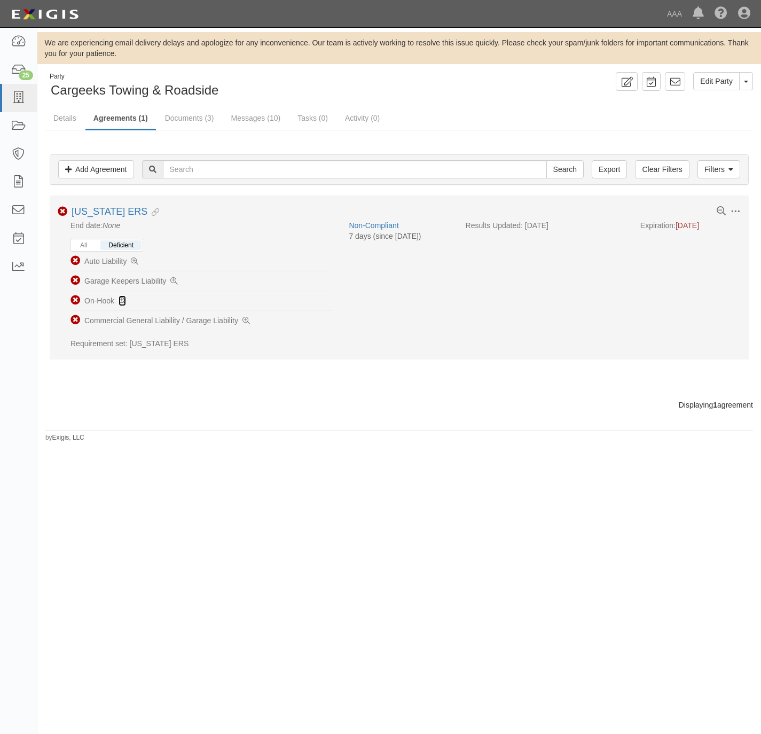
click at [121, 305] on icon at bounding box center [122, 301] width 7 height 7
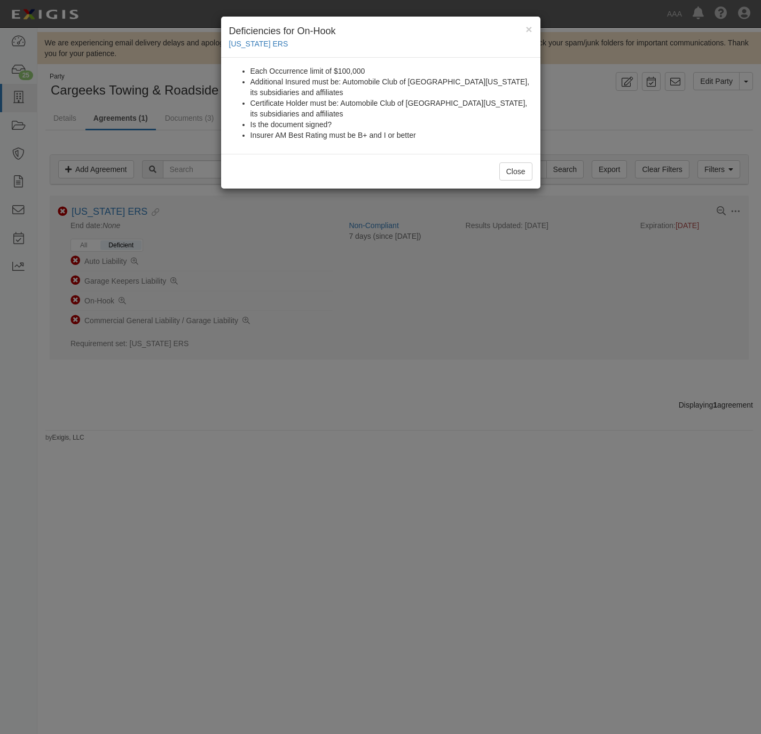
drag, startPoint x: 122, startPoint y: 306, endPoint x: 499, endPoint y: 361, distance: 380.6
click at [515, 362] on div "× Deficiencies for On-Hook California ERS Each Occurrence limit of $100,000 Add…" at bounding box center [380, 367] width 761 height 734
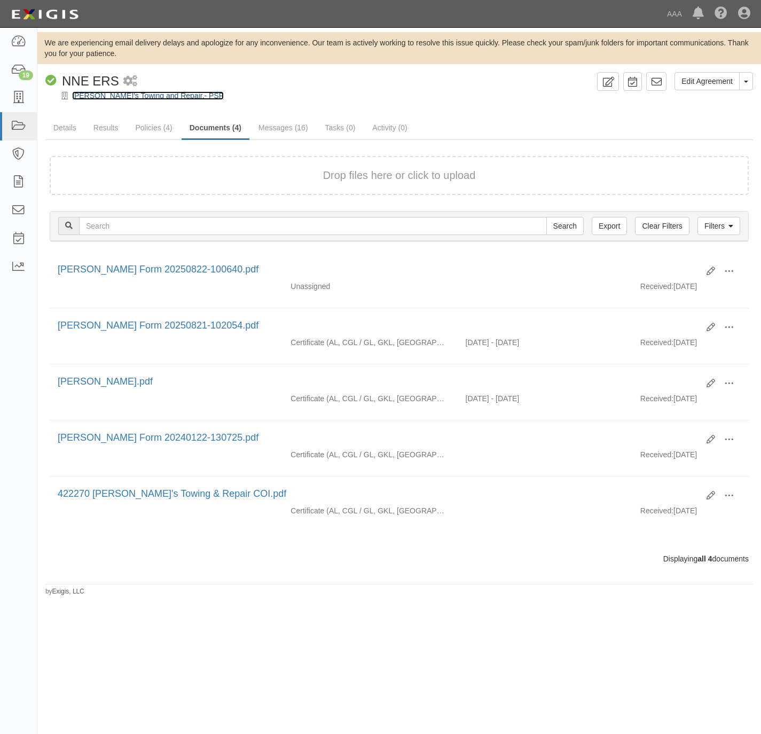
click at [82, 95] on link "[PERSON_NAME]'s Towing and Repair.- PSP" at bounding box center [148, 95] width 152 height 9
